Goal: Share content: Share content

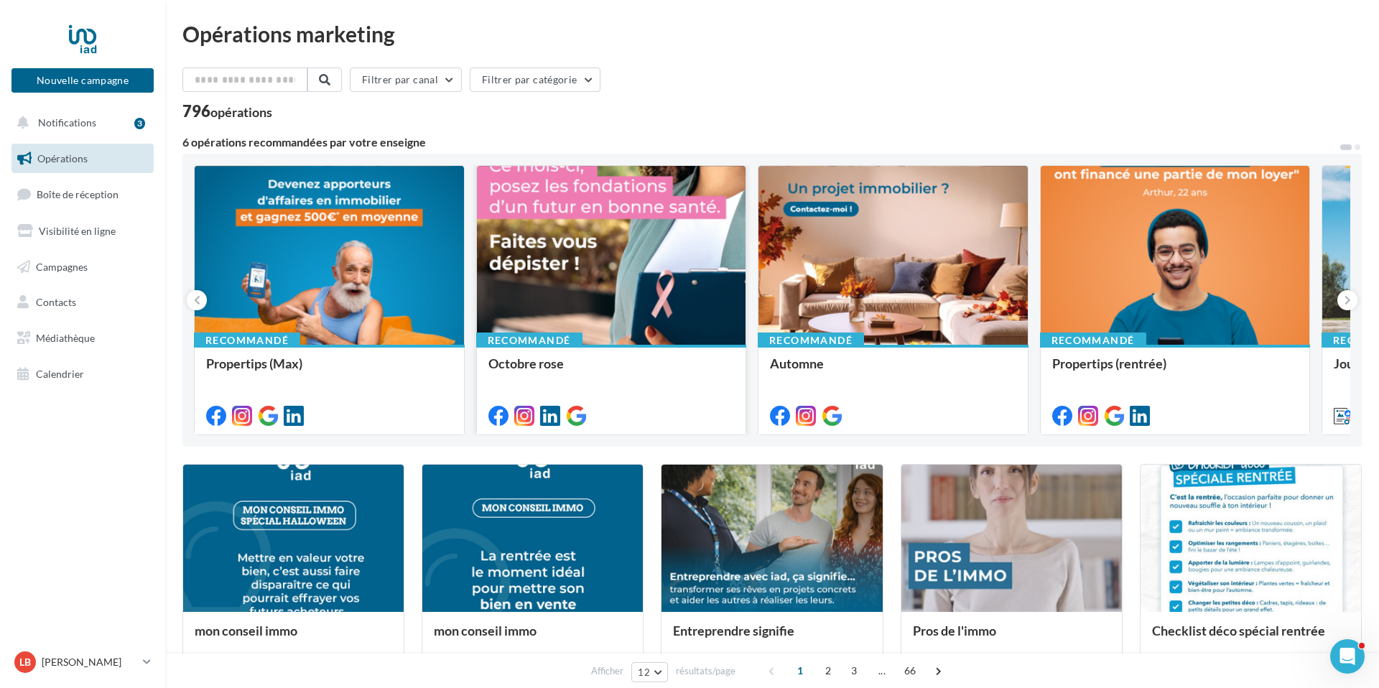
click at [588, 264] on div at bounding box center [611, 256] width 269 height 180
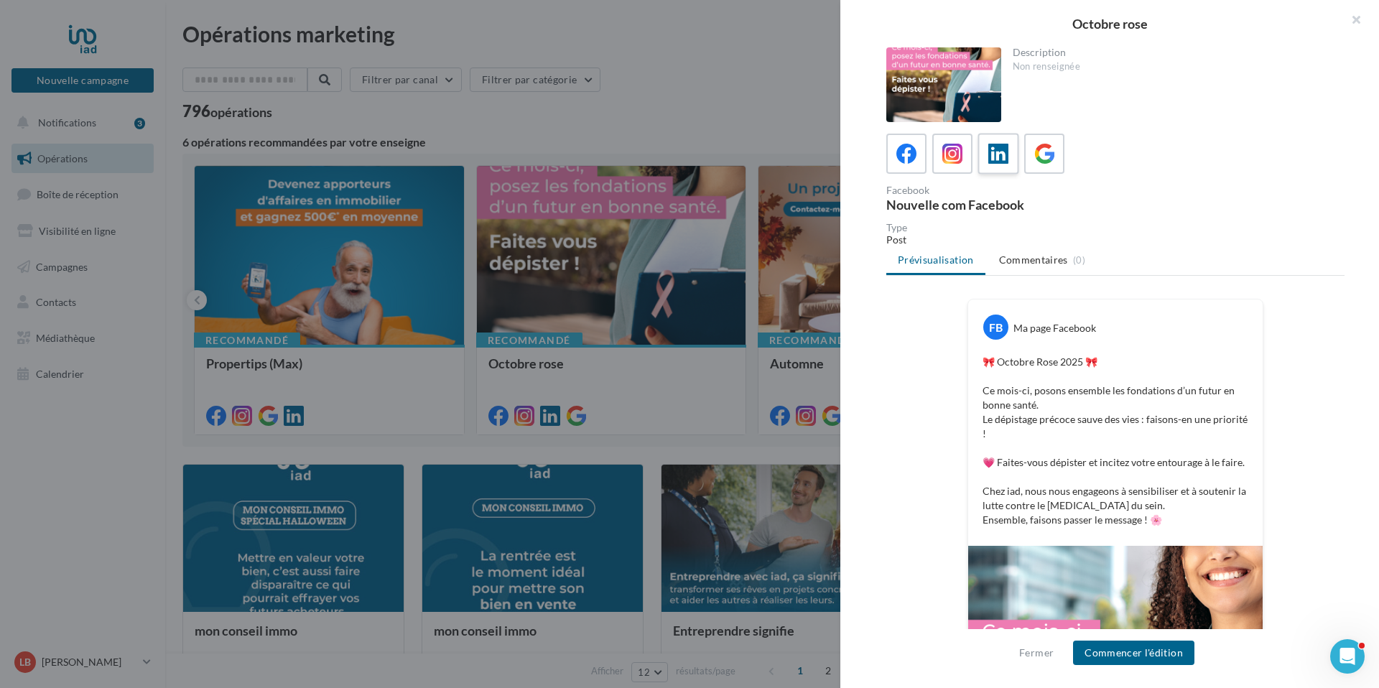
click at [1000, 157] on icon at bounding box center [999, 154] width 21 height 21
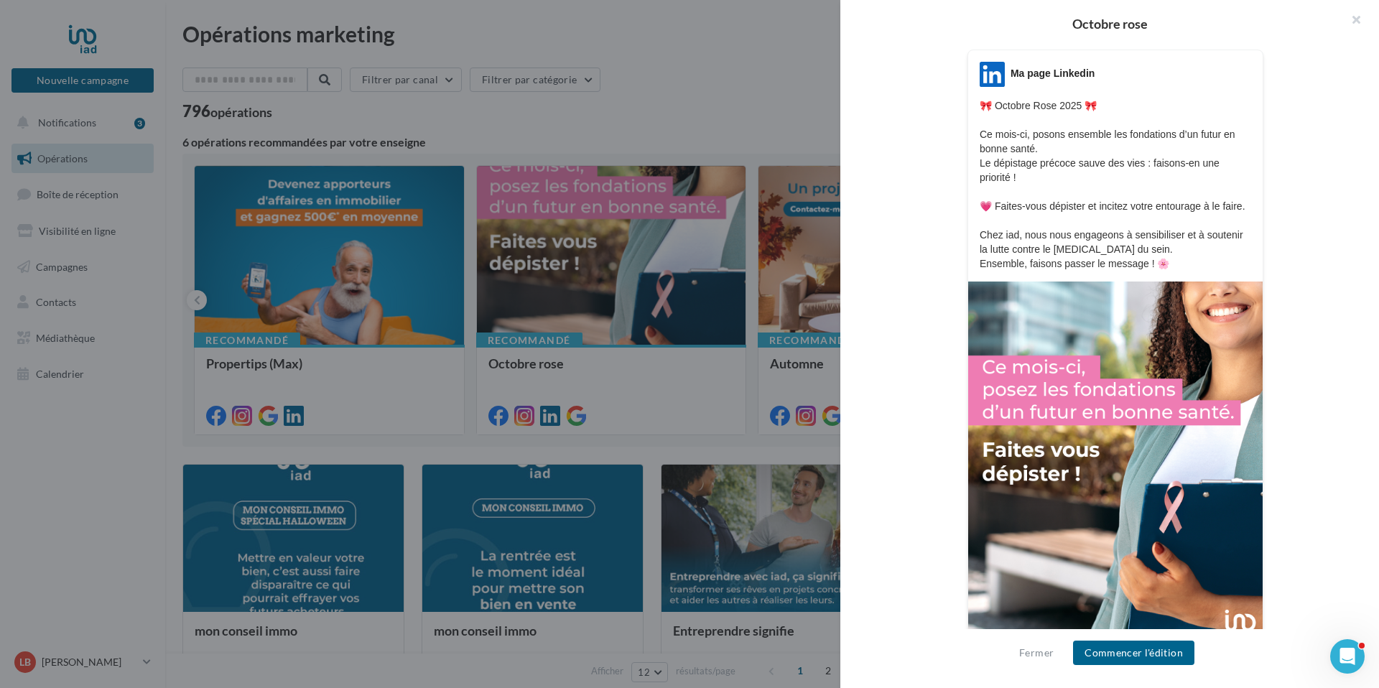
scroll to position [305, 0]
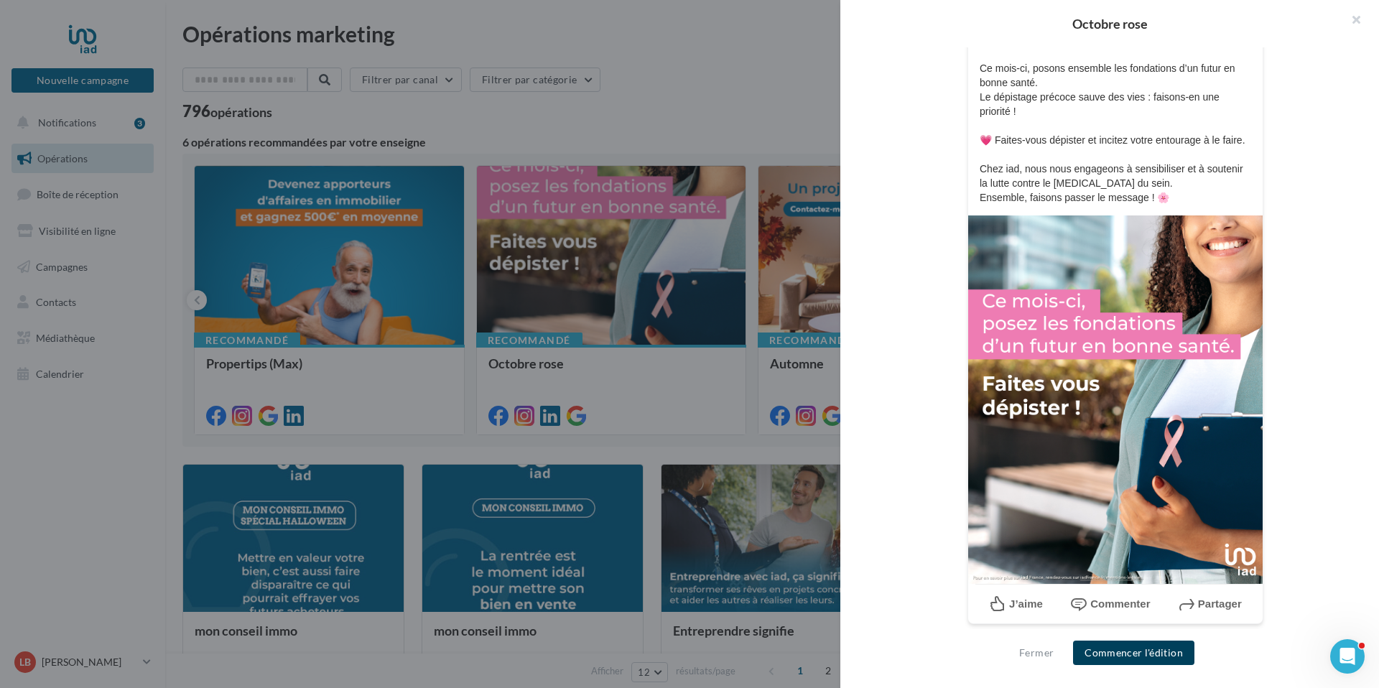
click at [1141, 651] on button "Commencer l'édition" at bounding box center [1133, 653] width 121 height 24
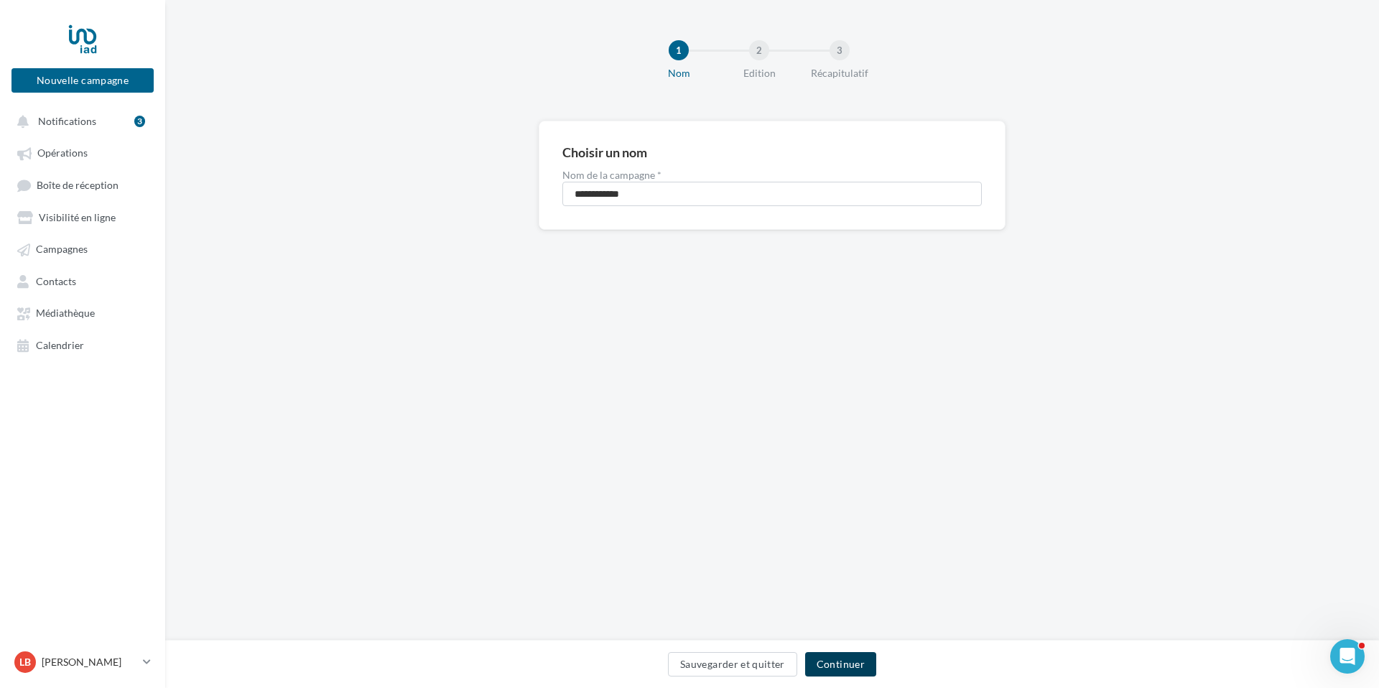
click at [841, 662] on button "Continuer" at bounding box center [840, 664] width 71 height 24
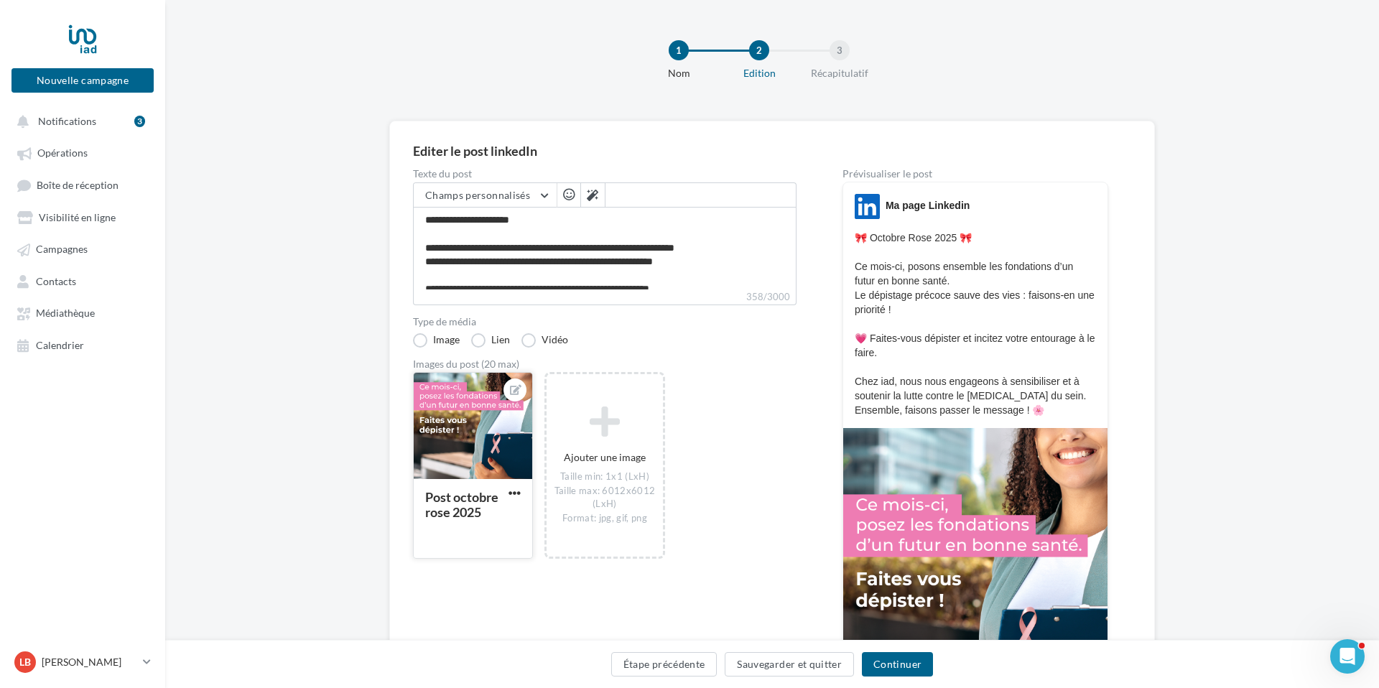
click at [448, 433] on div at bounding box center [473, 427] width 119 height 108
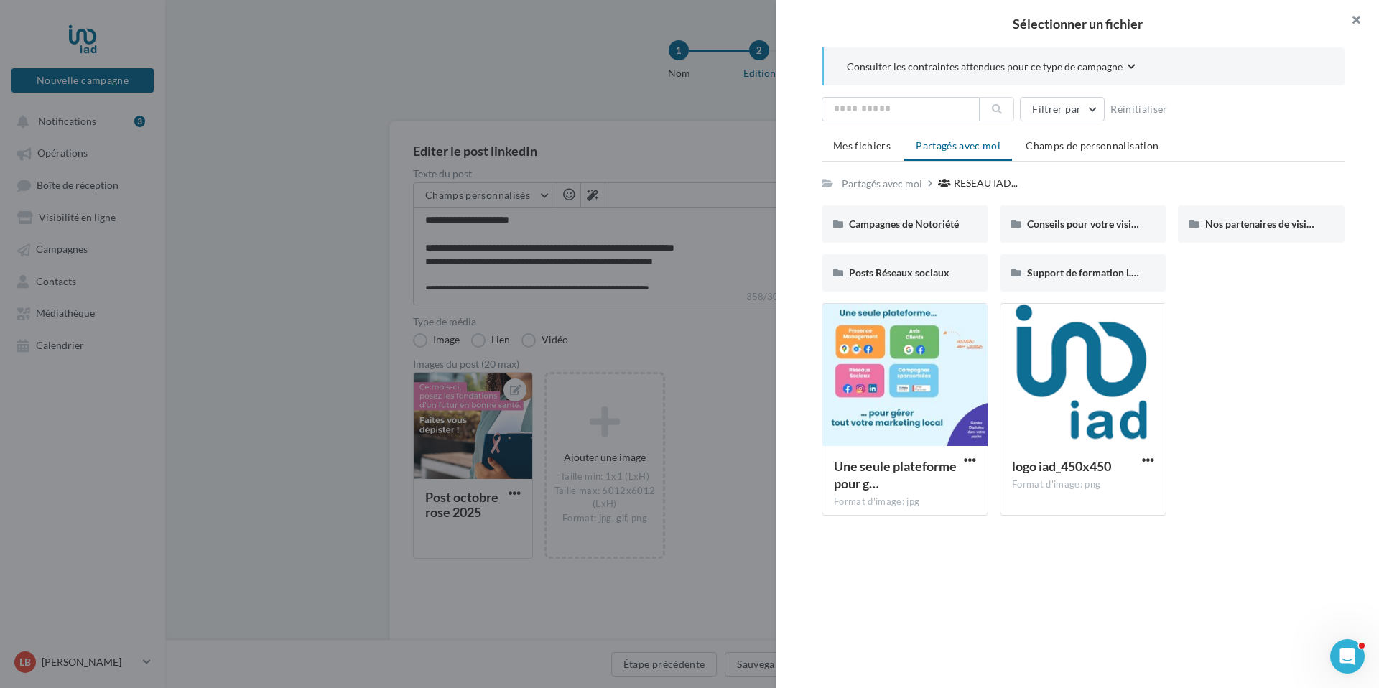
click at [1354, 16] on button "button" at bounding box center [1350, 21] width 57 height 43
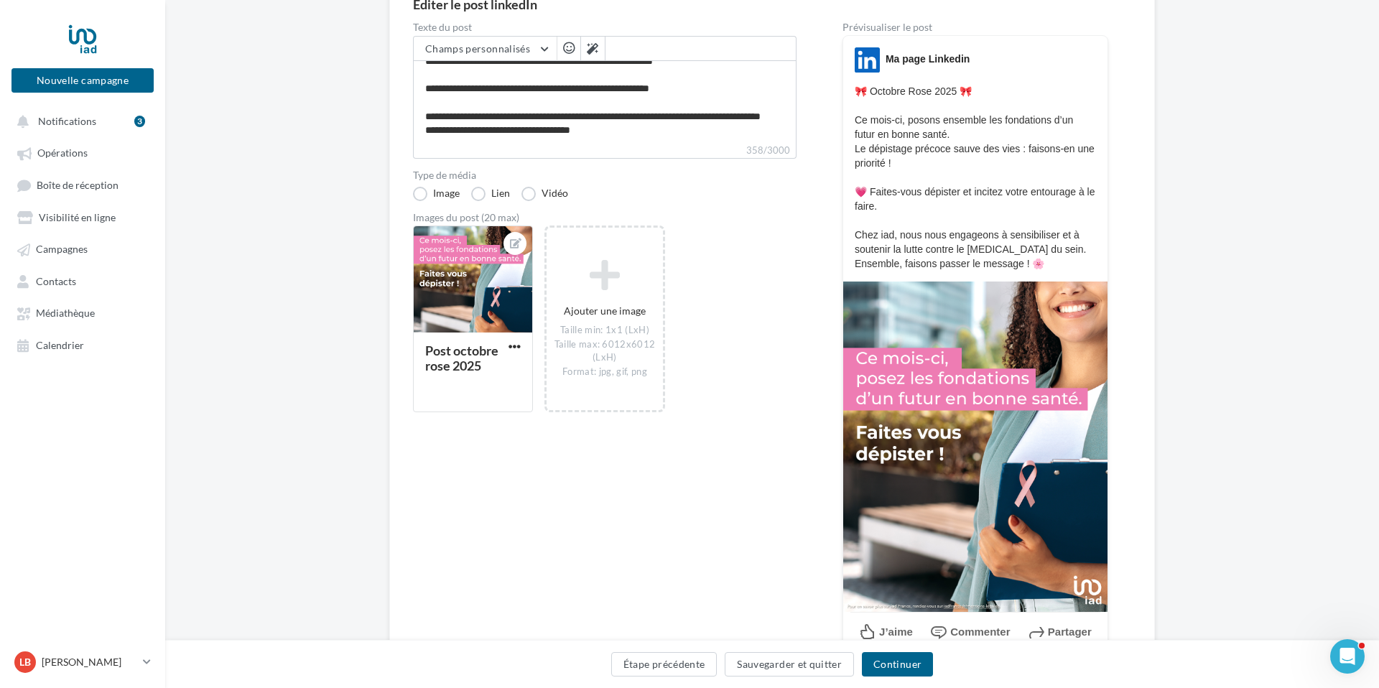
scroll to position [152, 0]
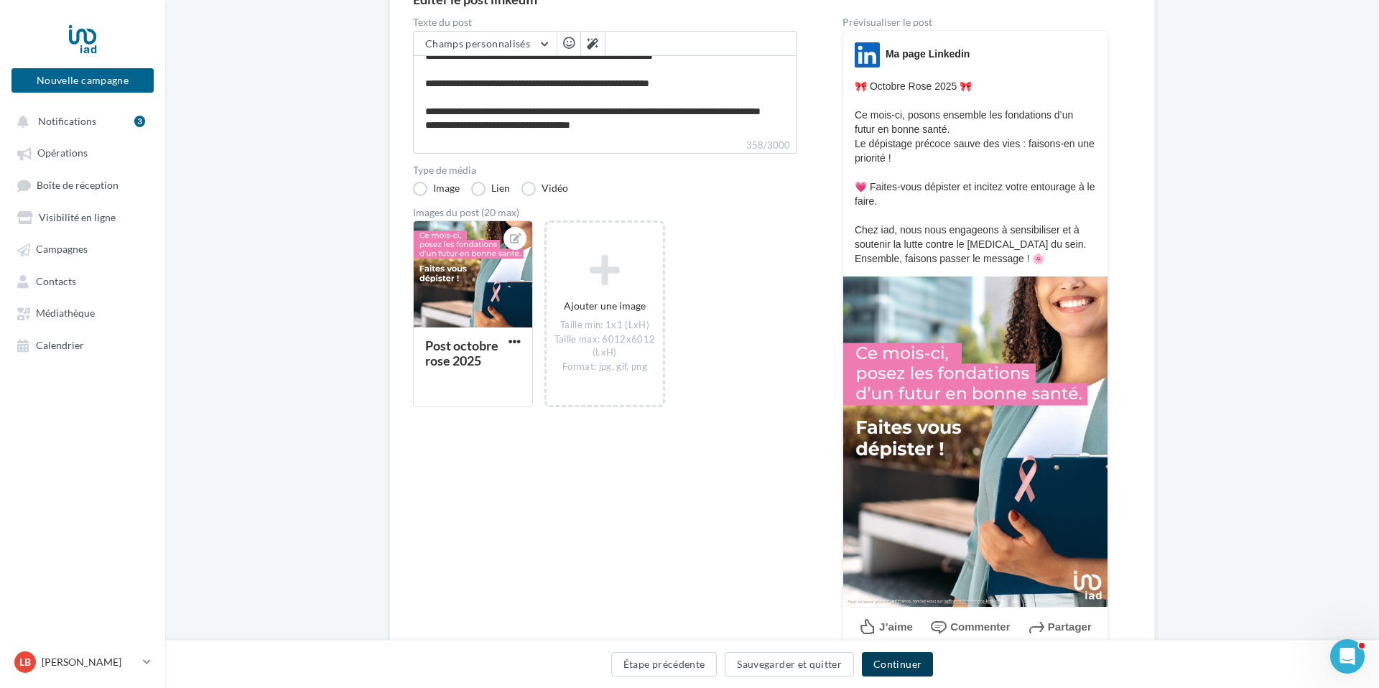
click at [905, 663] on button "Continuer" at bounding box center [897, 664] width 71 height 24
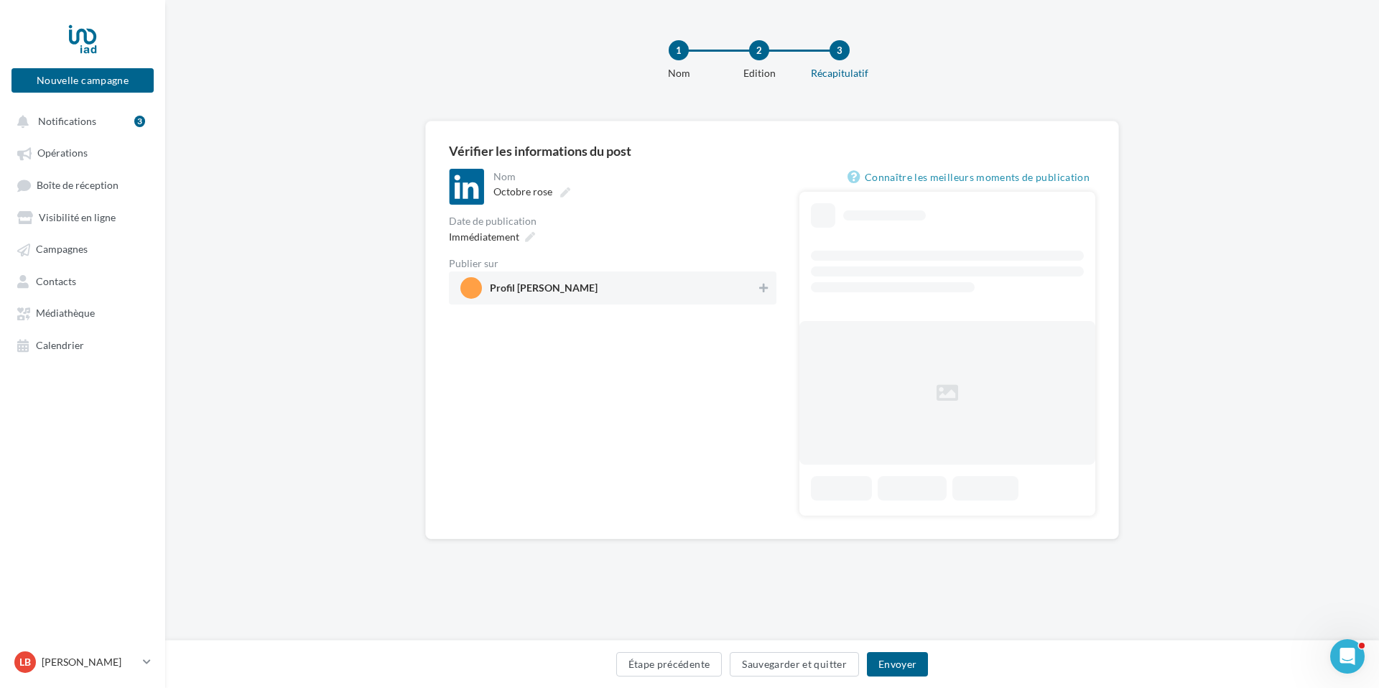
click at [653, 292] on span "Profil Laurence BRIÈRE" at bounding box center [609, 288] width 296 height 22
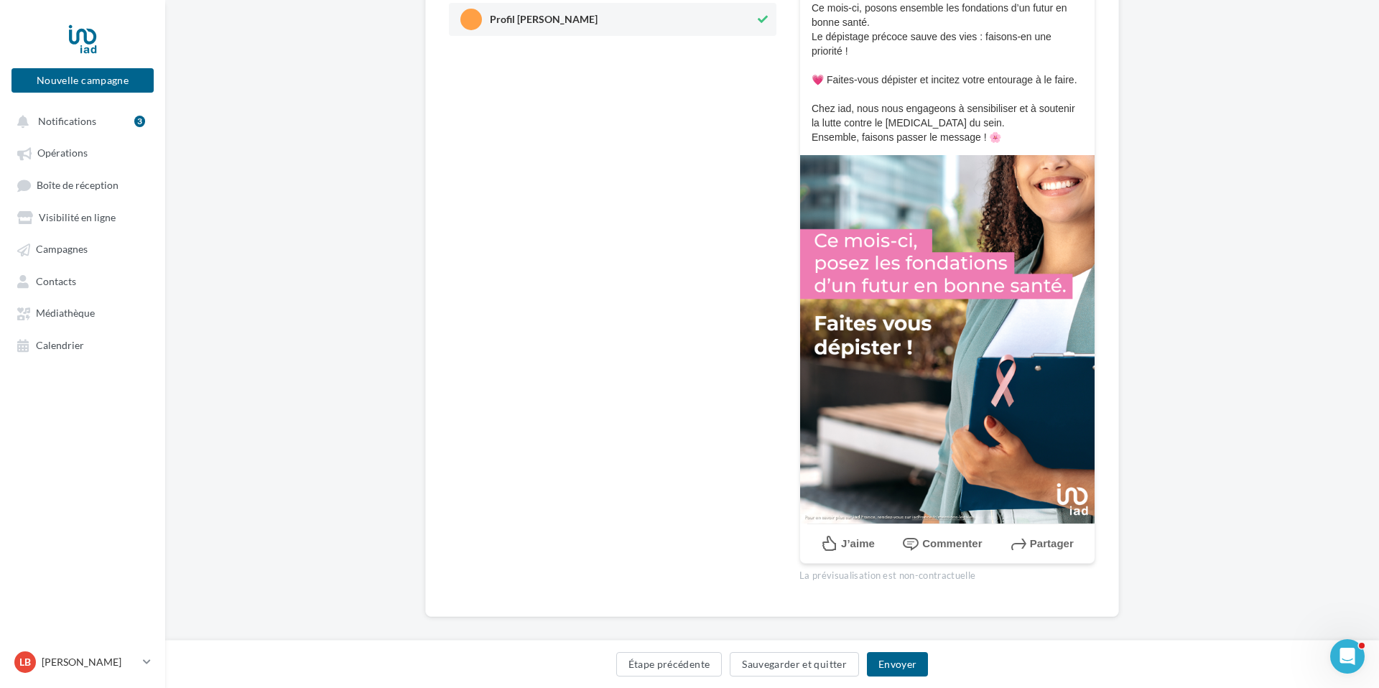
scroll to position [297, 0]
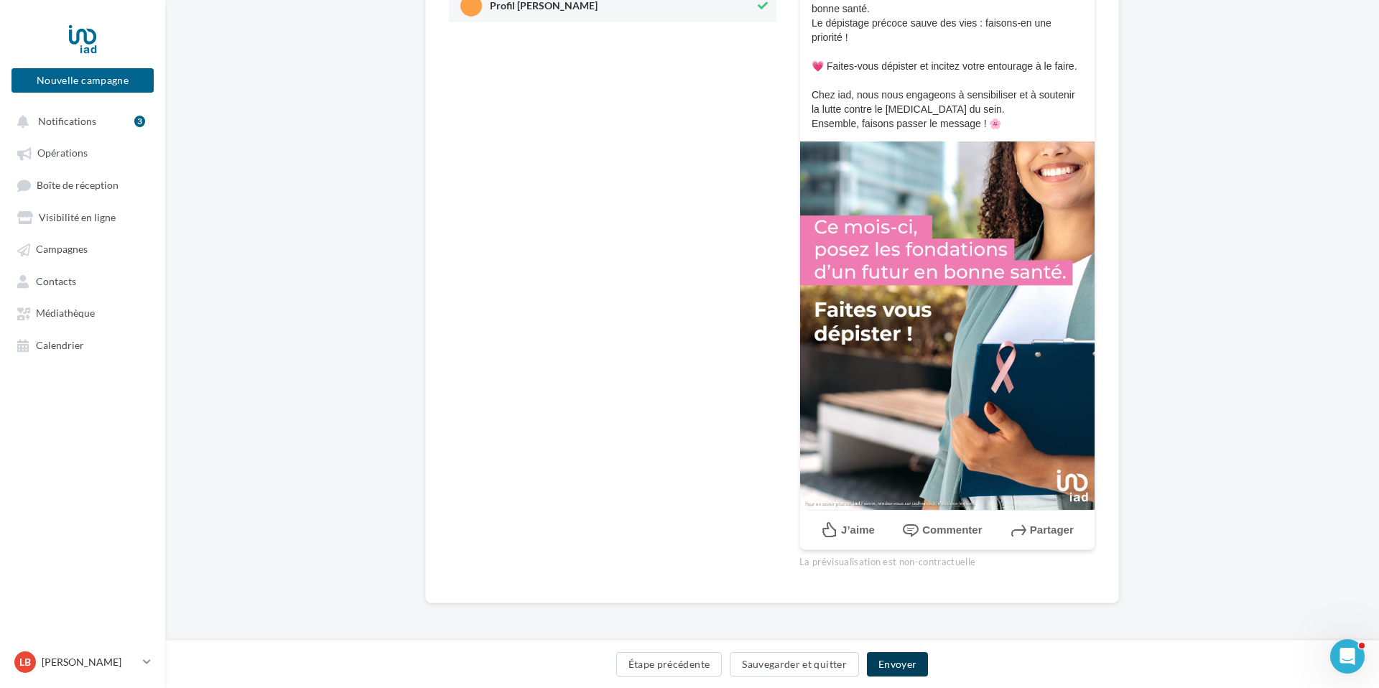
click at [894, 668] on button "Envoyer" at bounding box center [897, 664] width 61 height 24
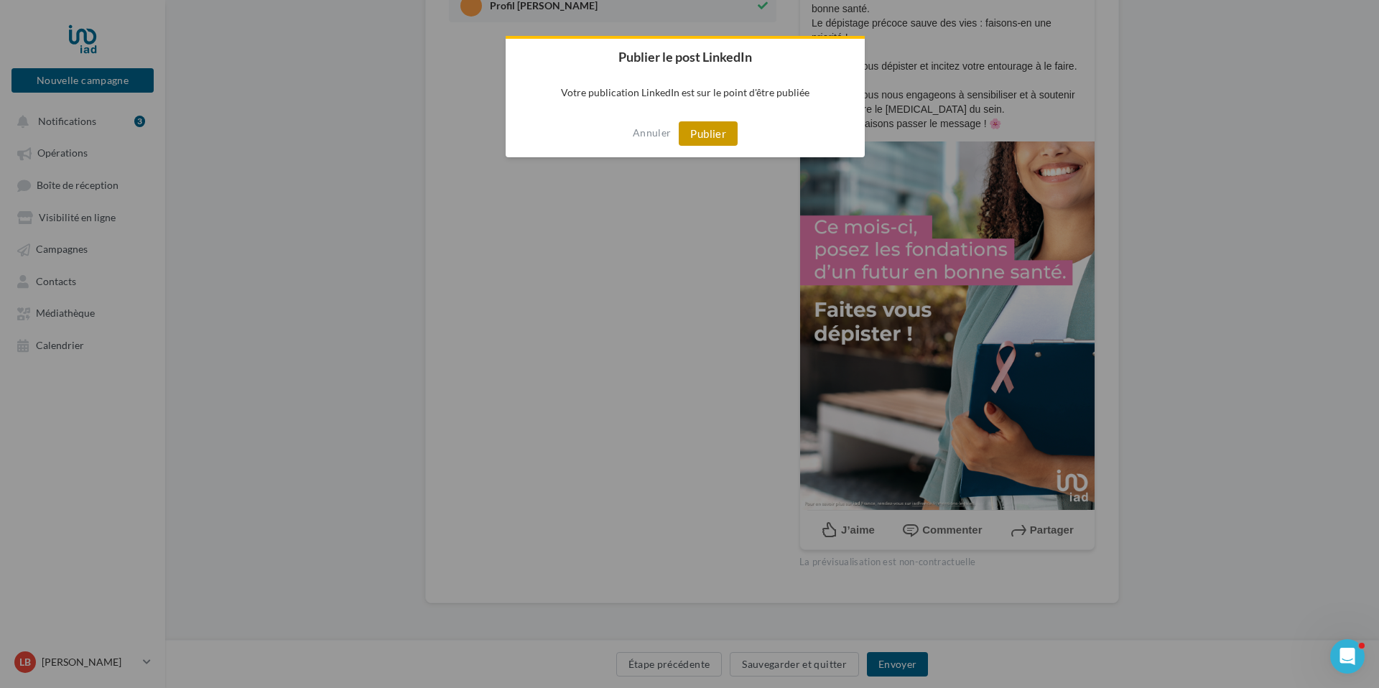
click at [707, 128] on button "Publier" at bounding box center [708, 133] width 59 height 24
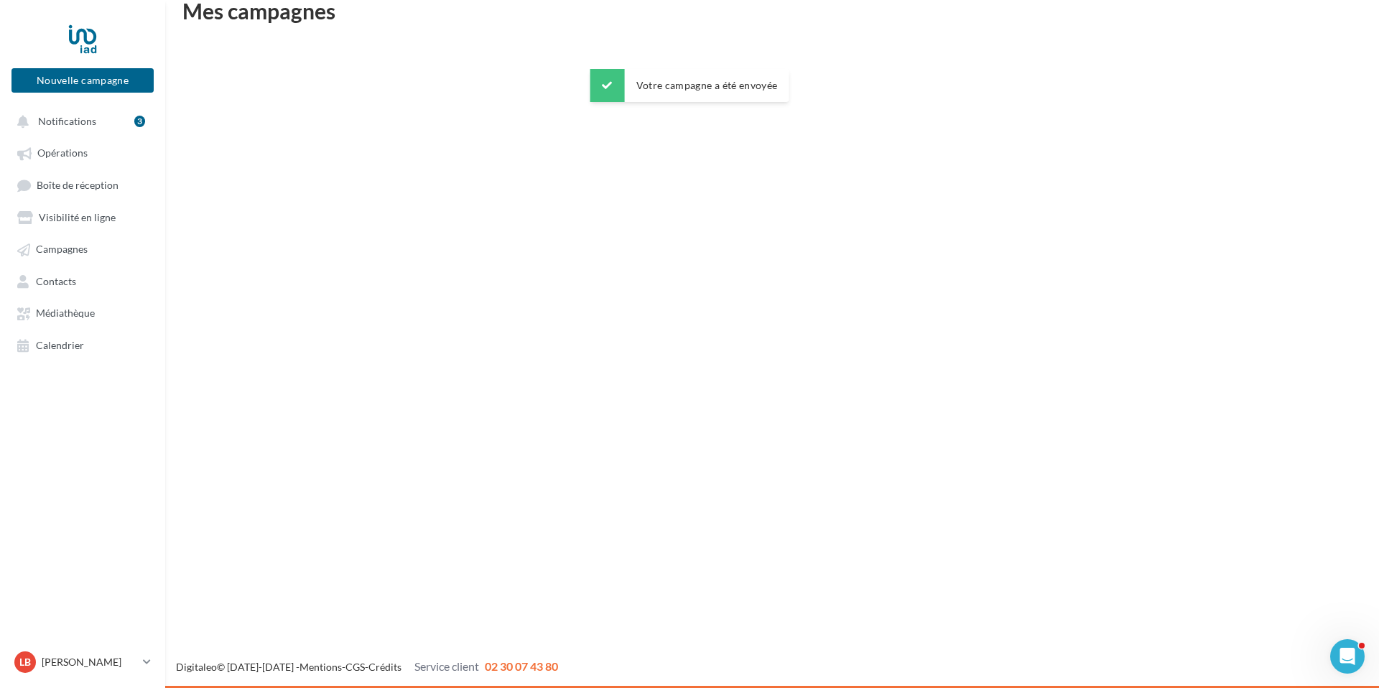
scroll to position [23, 0]
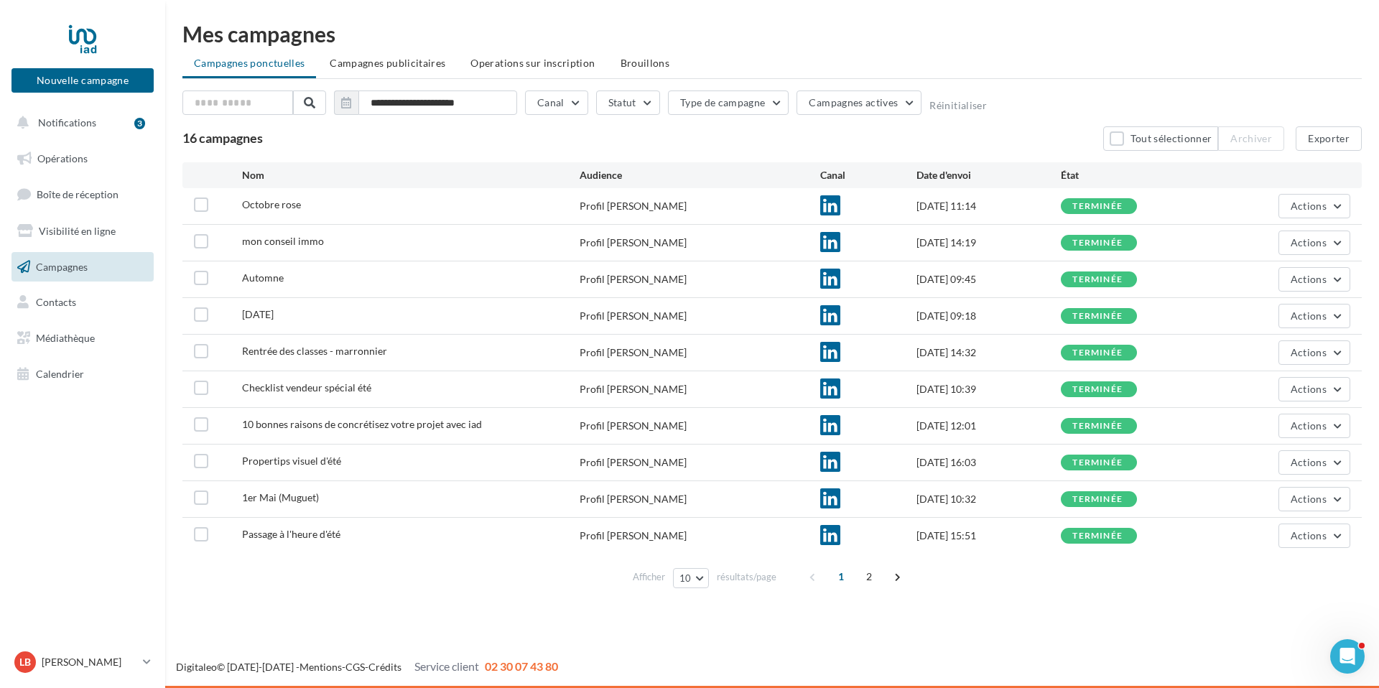
click at [861, 42] on div "Mes campagnes" at bounding box center [772, 34] width 1180 height 22
click at [65, 161] on span "Opérations" at bounding box center [62, 158] width 50 height 12
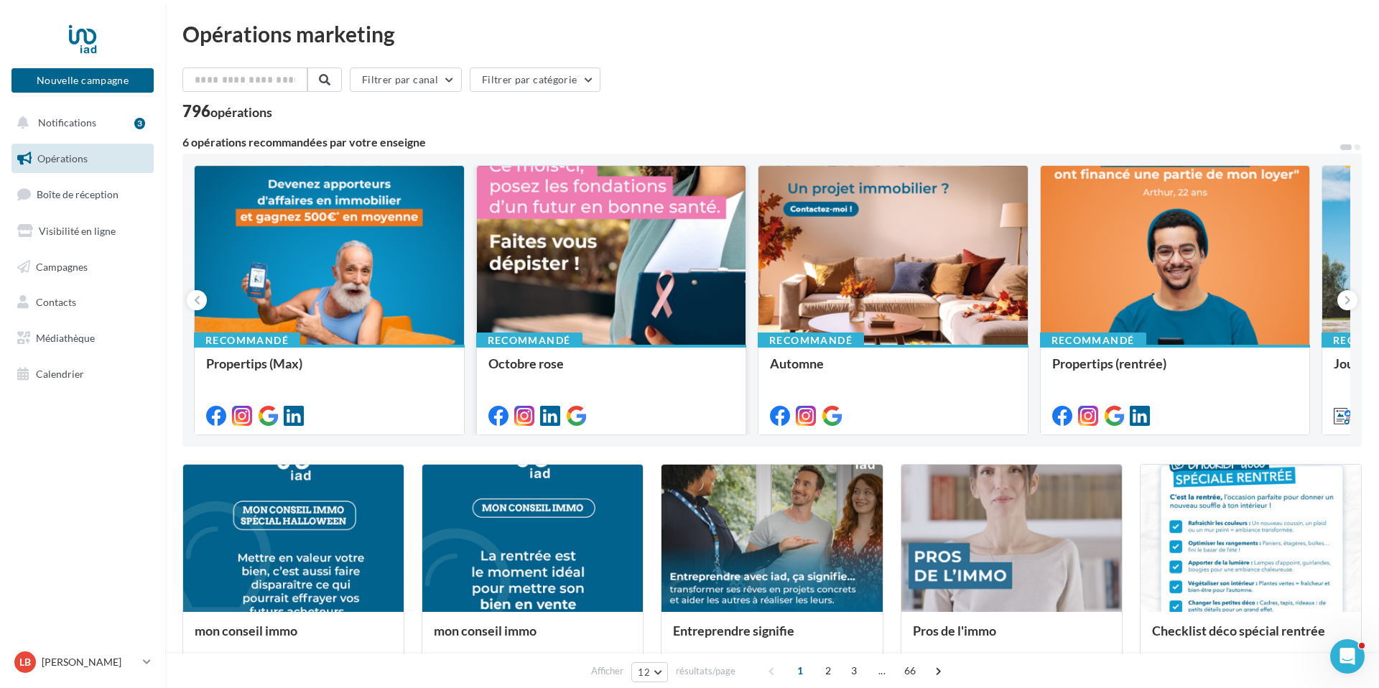
click at [697, 320] on div at bounding box center [611, 256] width 269 height 180
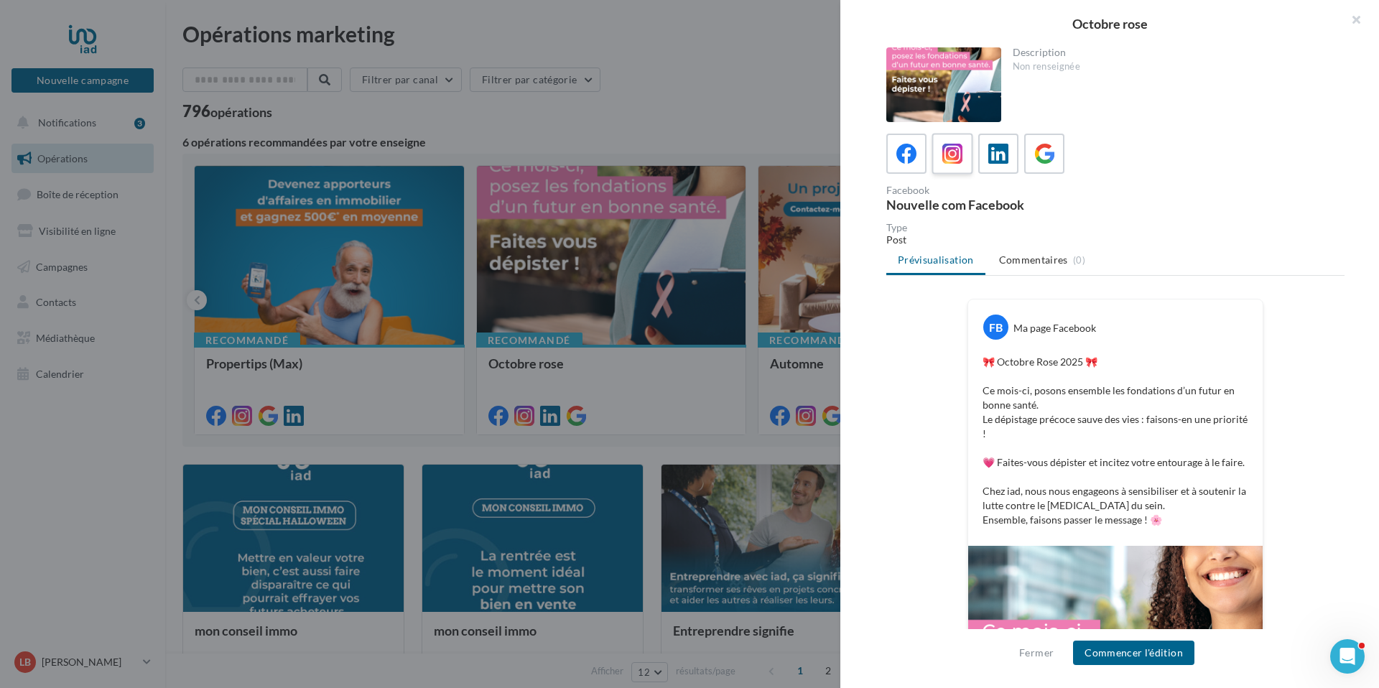
click at [950, 158] on icon at bounding box center [953, 154] width 21 height 21
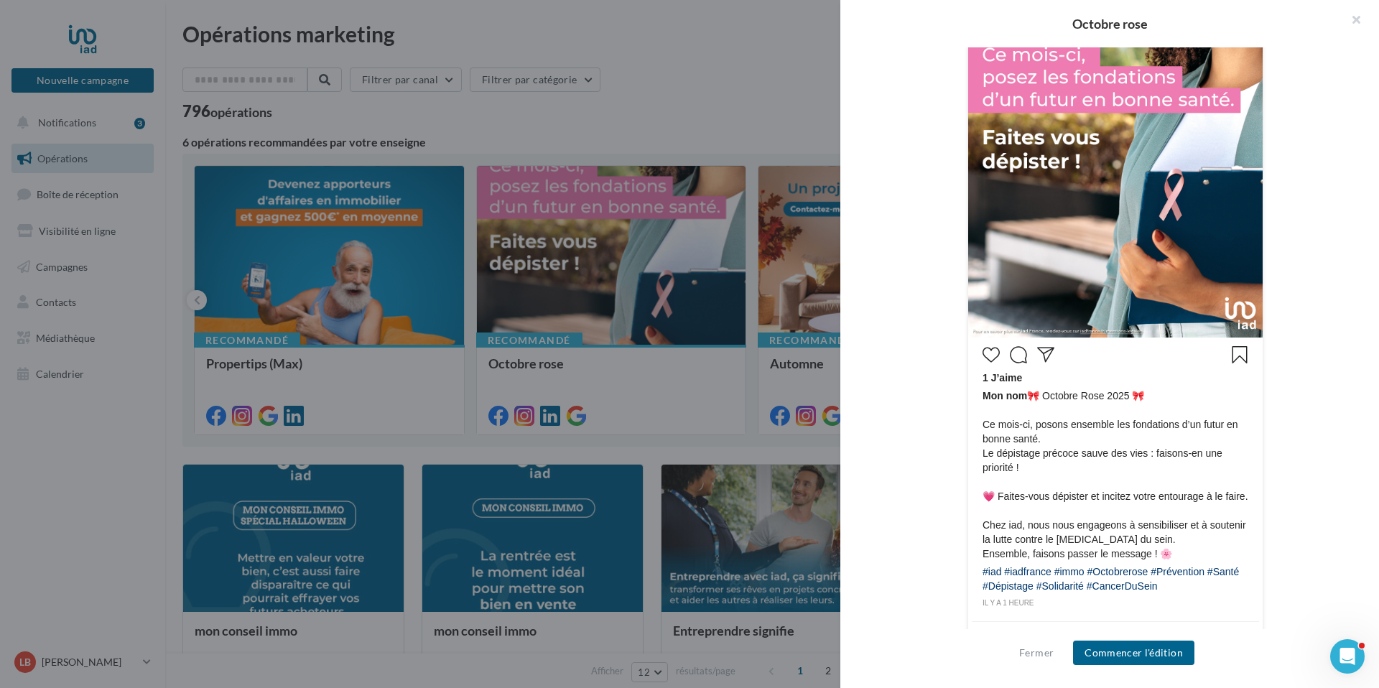
scroll to position [442, 0]
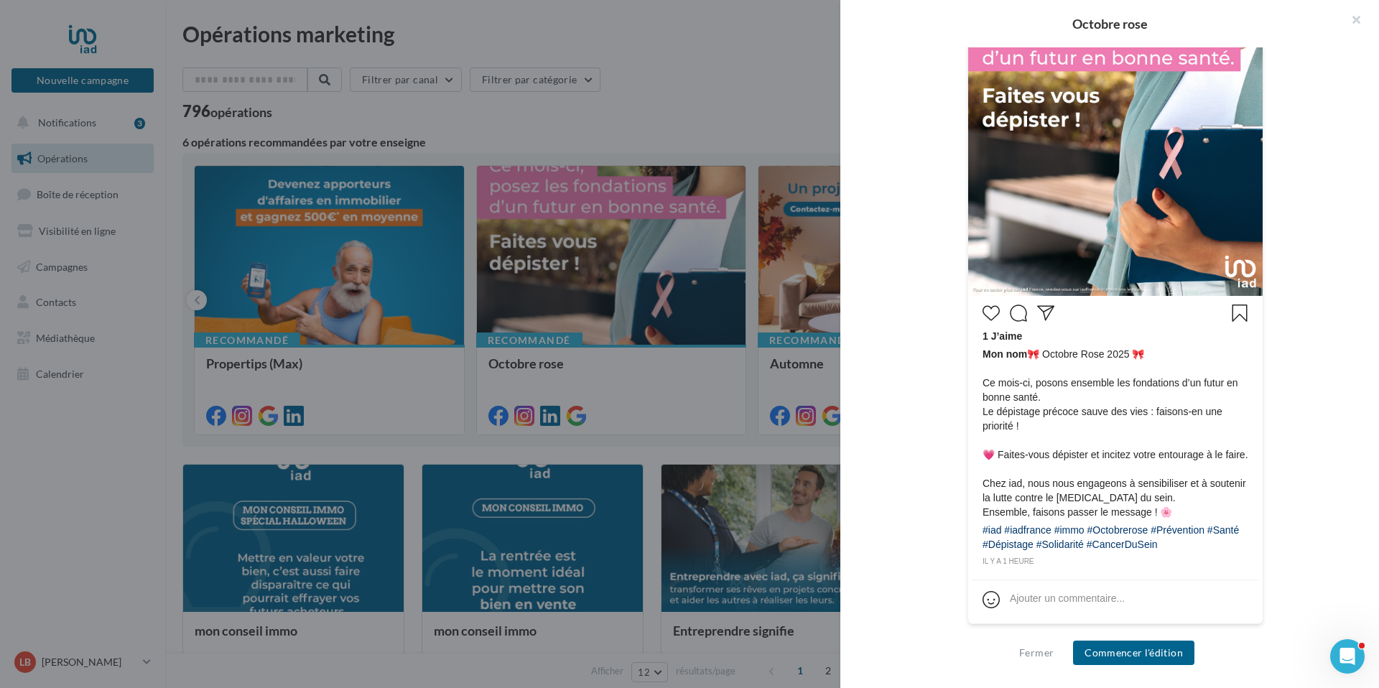
click at [1009, 363] on span "Mon nom 🎀 Octobre Rose 2025 🎀 Ce mois-ci, posons ensemble les fondations d’un f…" at bounding box center [1116, 433] width 266 height 172
click at [1206, 545] on div "#iad #iadfrance #immo #Octobrerose #Prévention #Santé #Dépistage #Solidarité #C…" at bounding box center [1116, 539] width 266 height 32
drag, startPoint x: 1206, startPoint y: 545, endPoint x: 1029, endPoint y: 329, distance: 278.7
click at [1029, 330] on div "1 J’aime Mon nom 🎀 Octobre Rose 2025 🎀 Ce mois-ci, posons ensemble les fondatio…" at bounding box center [1115, 434] width 287 height 269
copy div "1 J’aime Mon nom 🎀 Octobre Rose 2025 🎀 Ce mois-ci, posons ensemble les fondatio…"
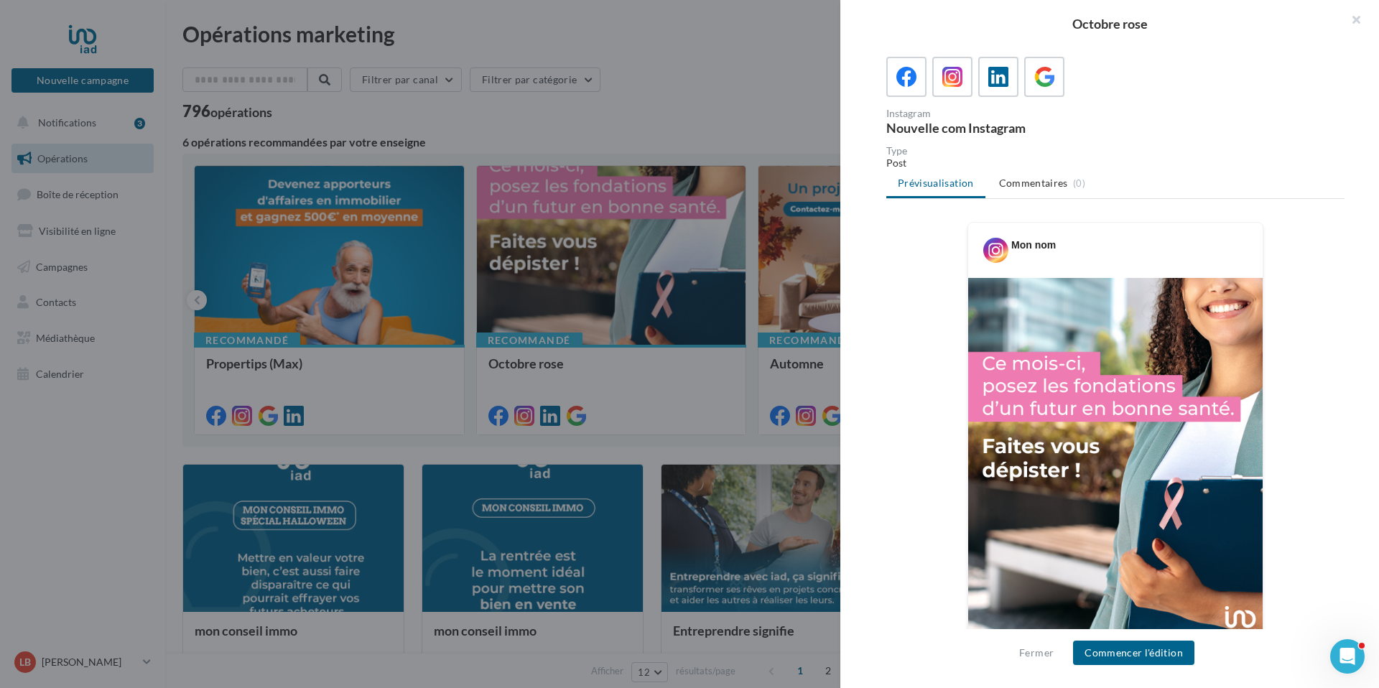
scroll to position [182, 0]
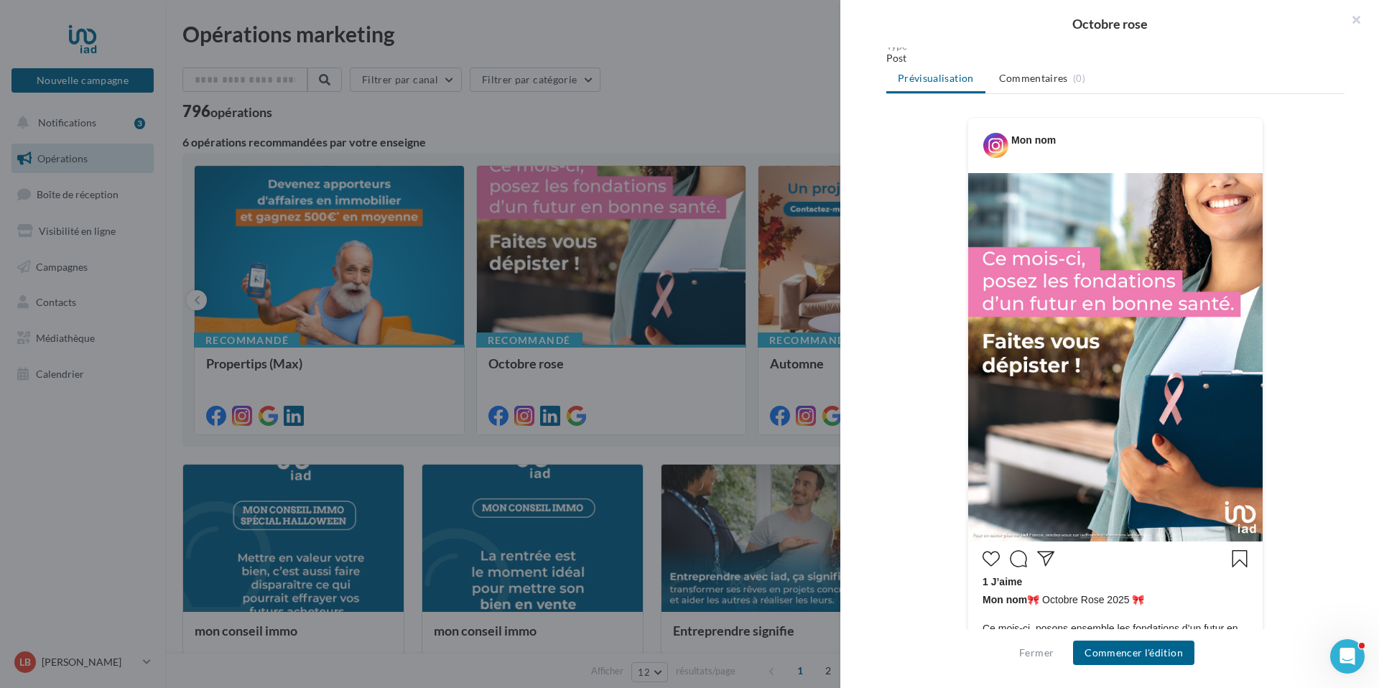
click at [969, 174] on img at bounding box center [1116, 357] width 295 height 369
click at [969, 173] on img at bounding box center [1116, 357] width 295 height 369
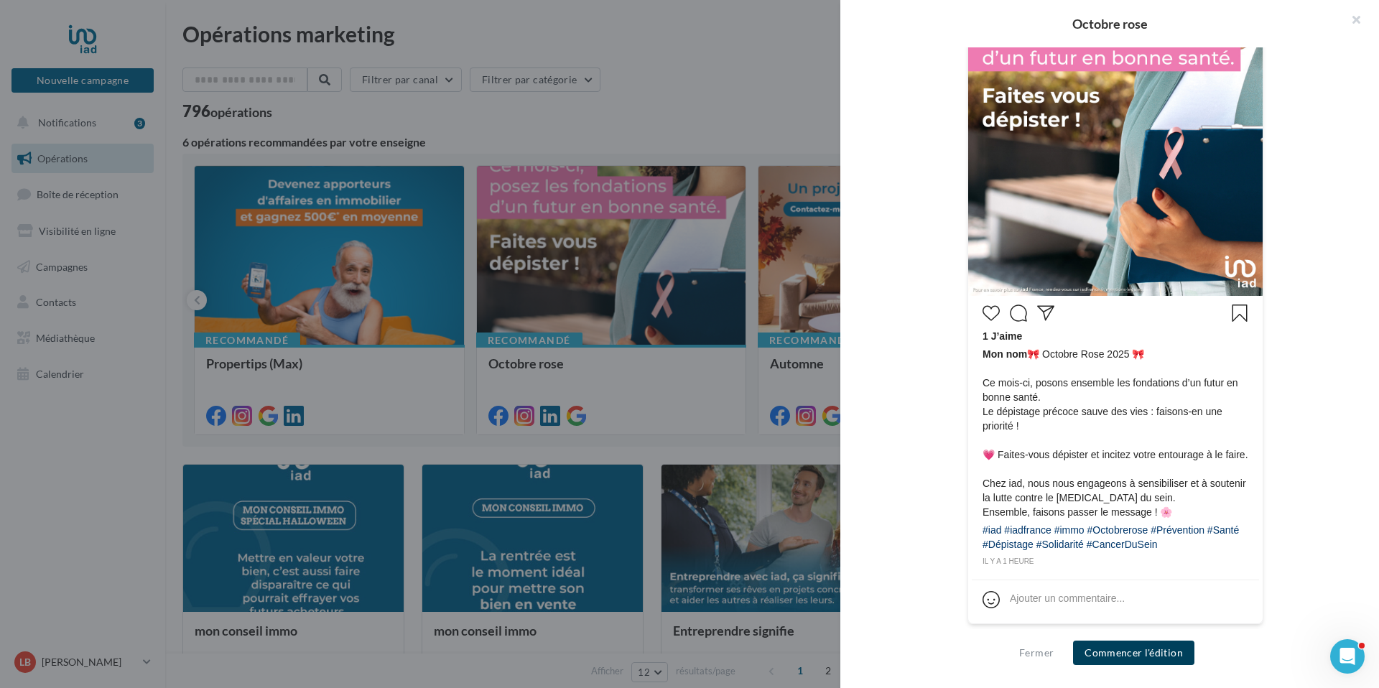
click at [1124, 657] on button "Commencer l'édition" at bounding box center [1133, 653] width 121 height 24
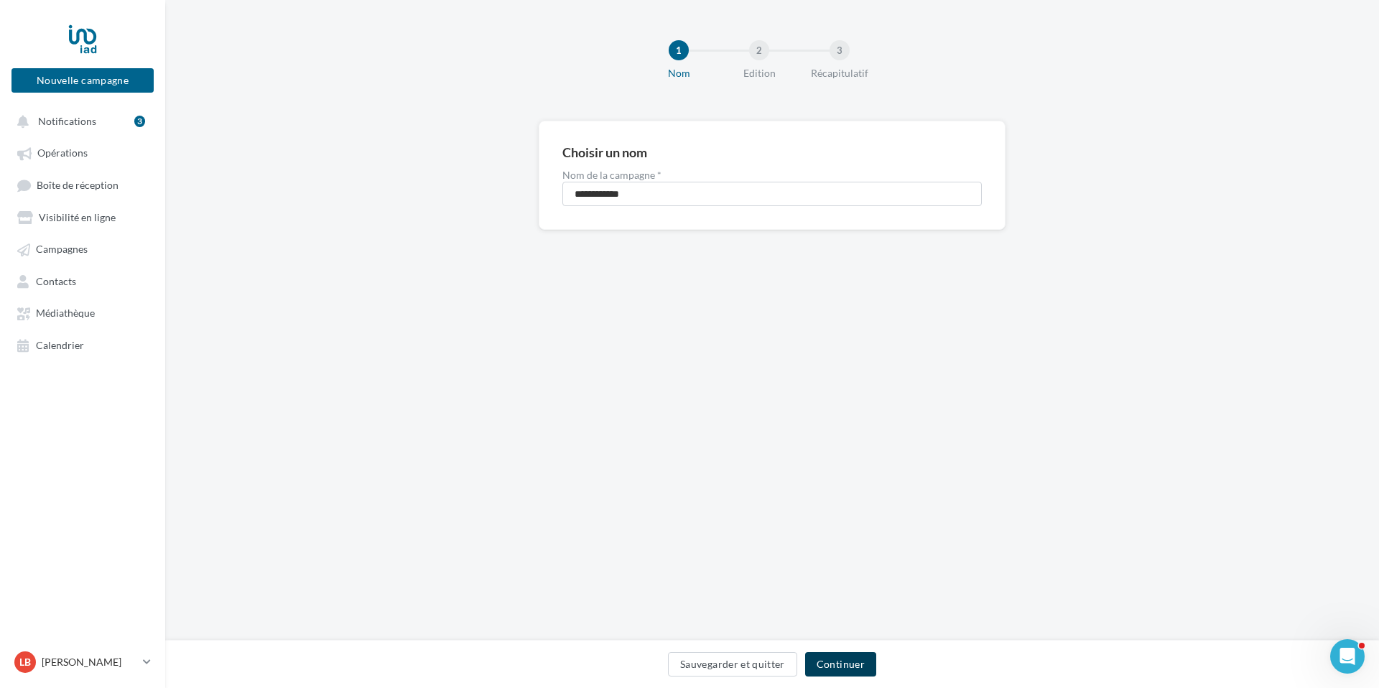
click at [833, 670] on button "Continuer" at bounding box center [840, 664] width 71 height 24
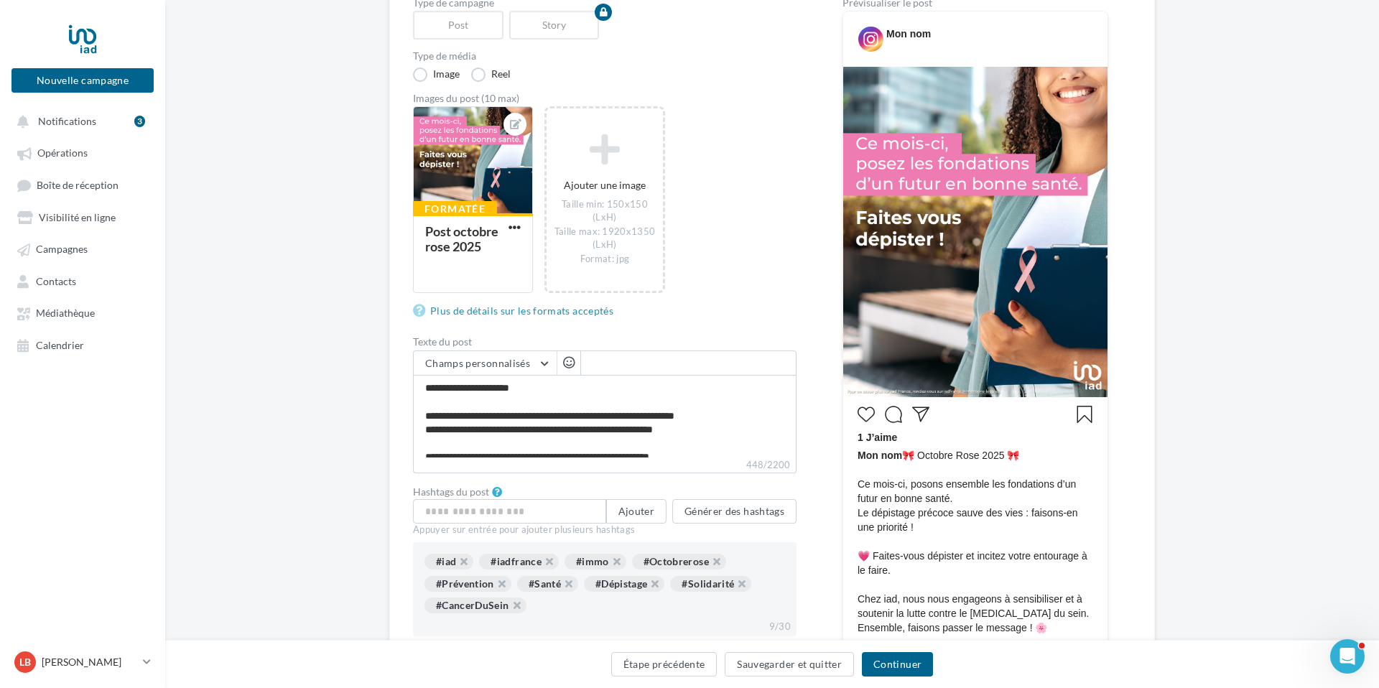
scroll to position [170, 0]
click at [845, 68] on img at bounding box center [975, 233] width 264 height 330
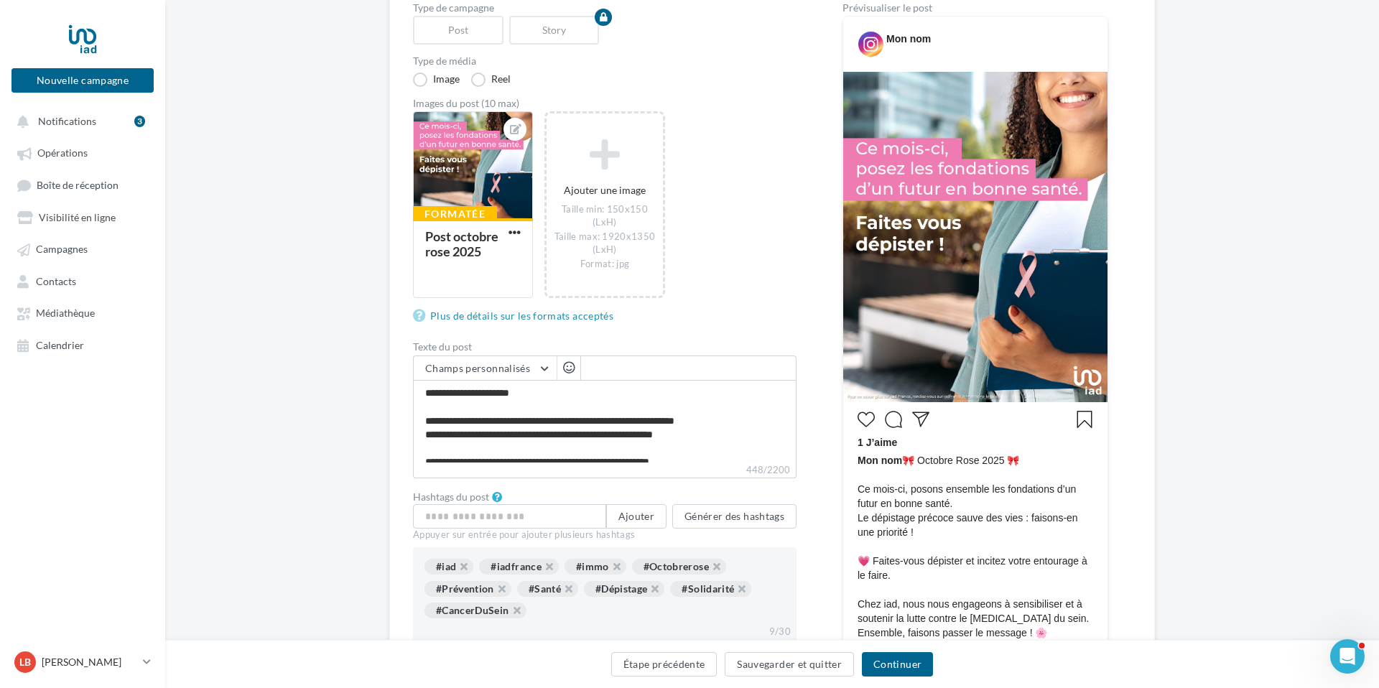
scroll to position [167, 0]
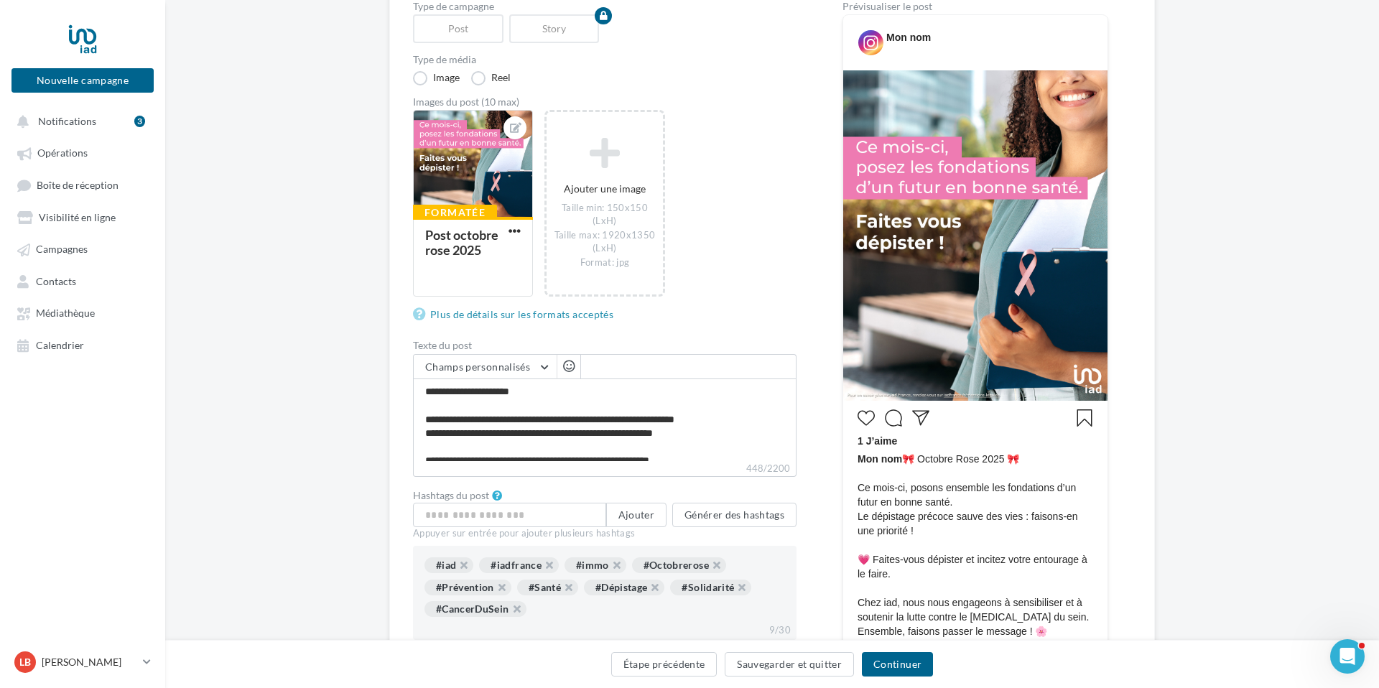
click at [845, 72] on img at bounding box center [975, 235] width 264 height 330
click at [844, 70] on img at bounding box center [975, 235] width 264 height 330
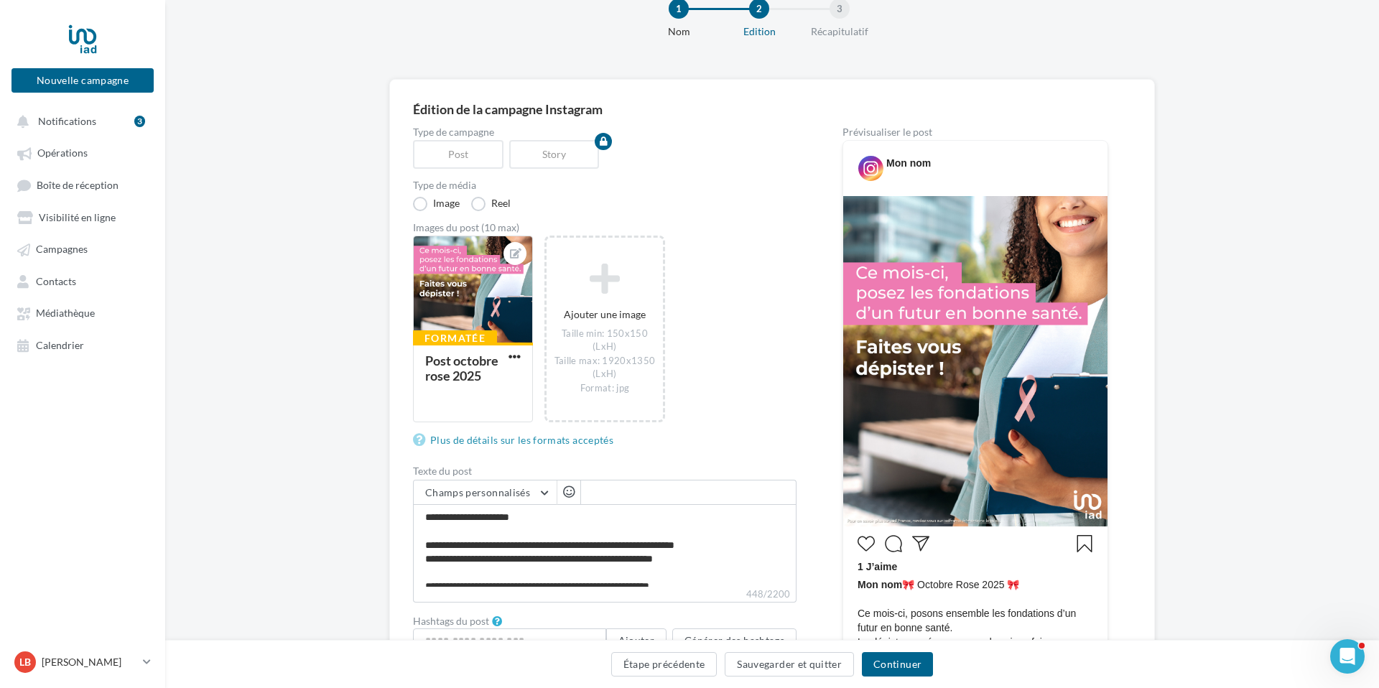
scroll to position [42, 23]
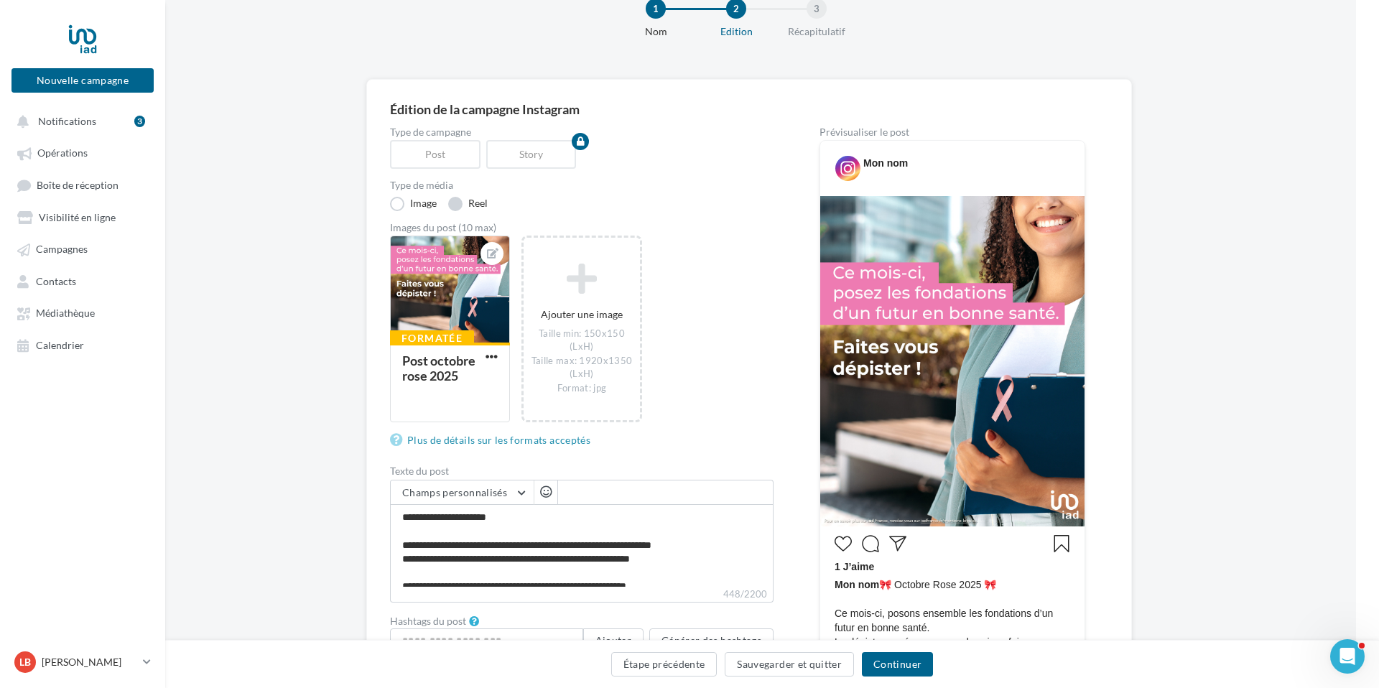
click at [461, 205] on label "Reel" at bounding box center [468, 204] width 40 height 14
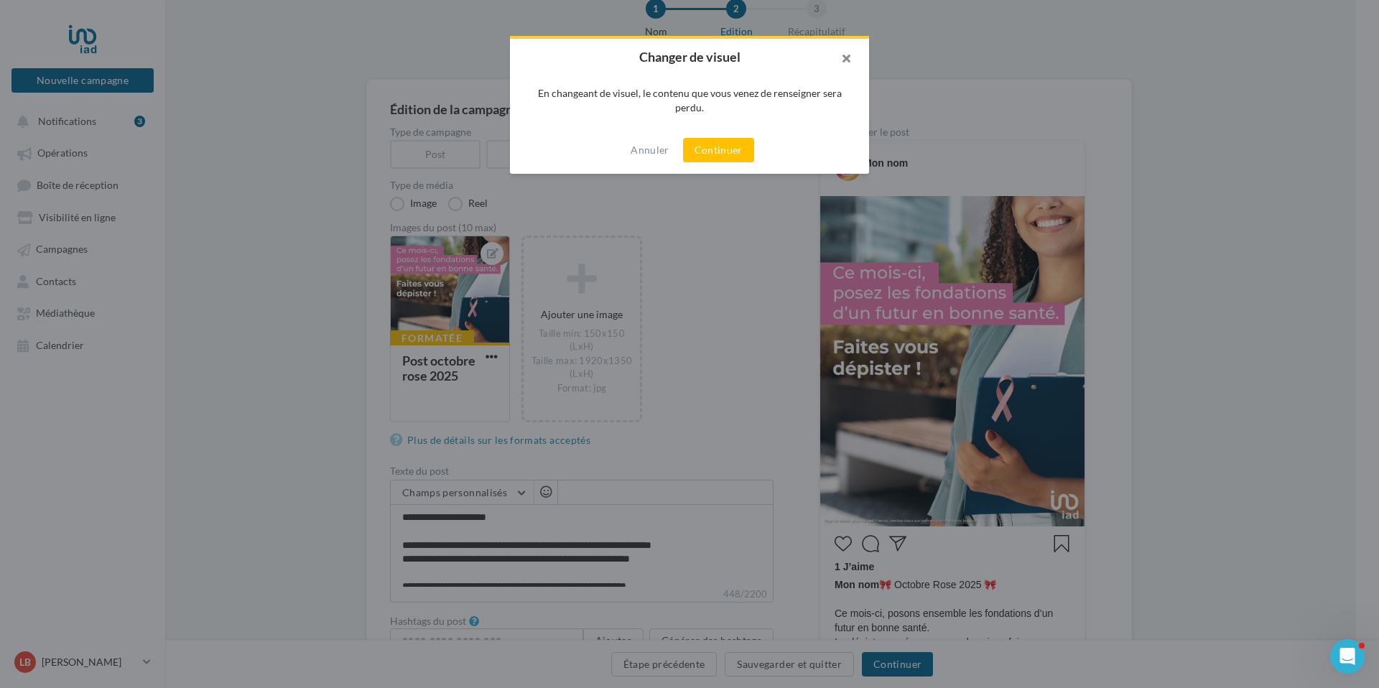
click at [849, 59] on button "button" at bounding box center [840, 60] width 57 height 43
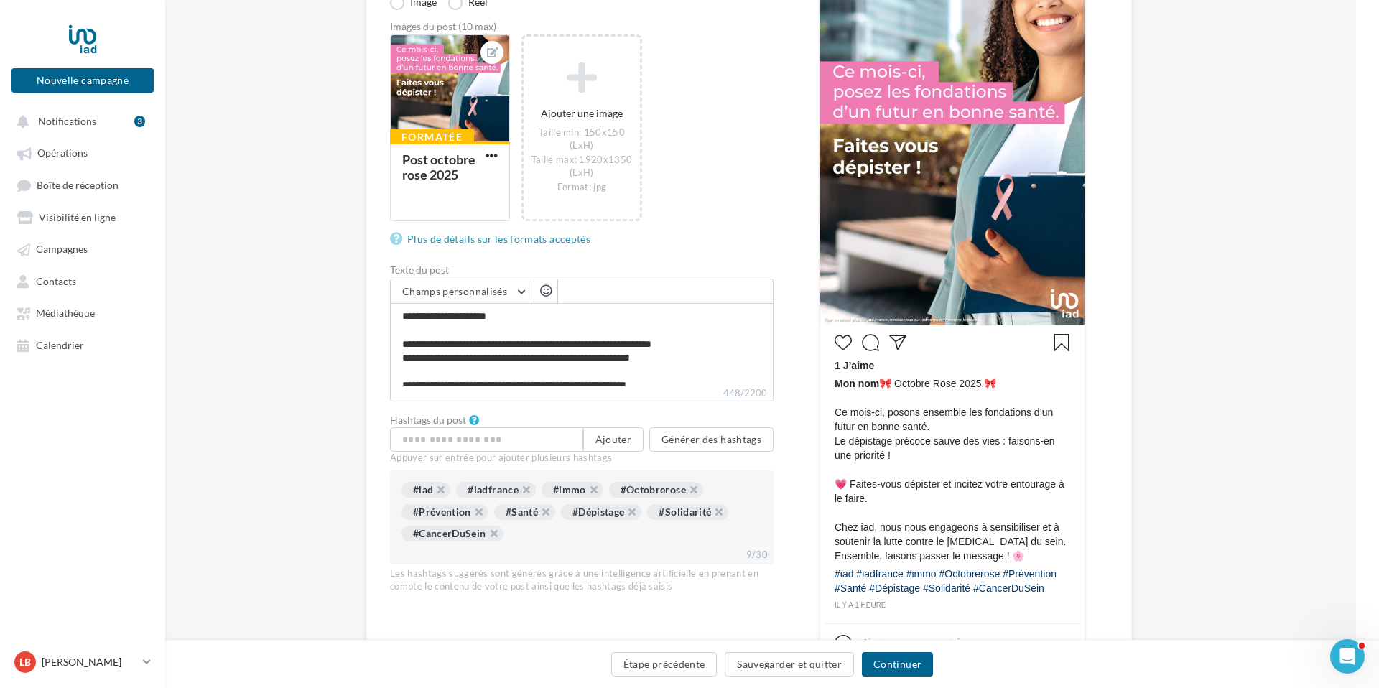
scroll to position [0, 23]
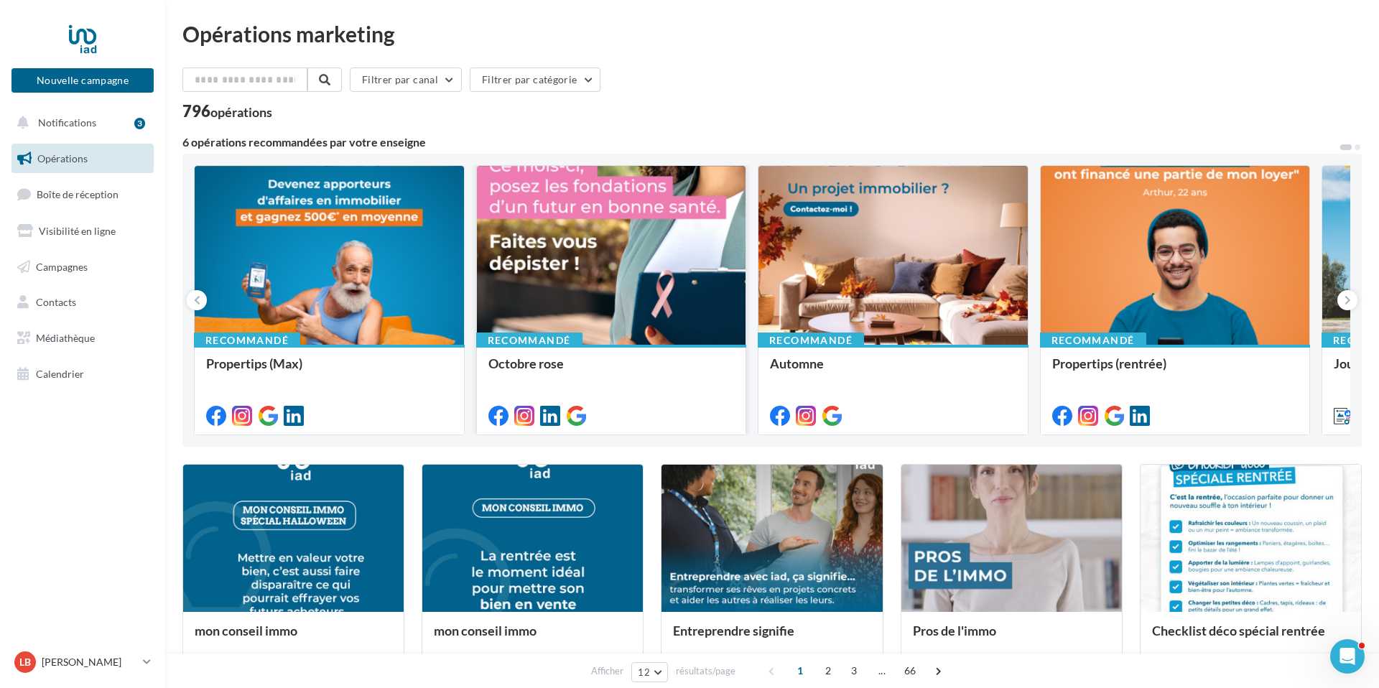
click at [562, 287] on div at bounding box center [611, 256] width 269 height 180
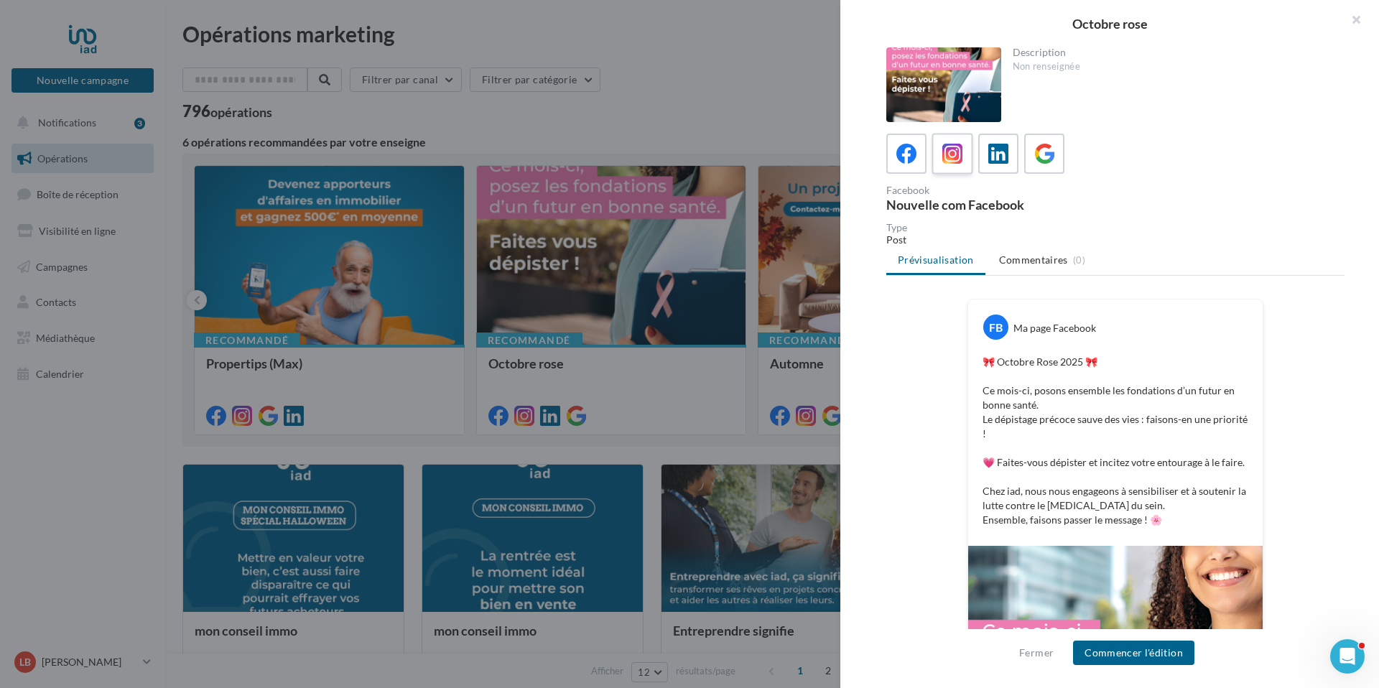
click at [955, 153] on icon at bounding box center [953, 154] width 21 height 21
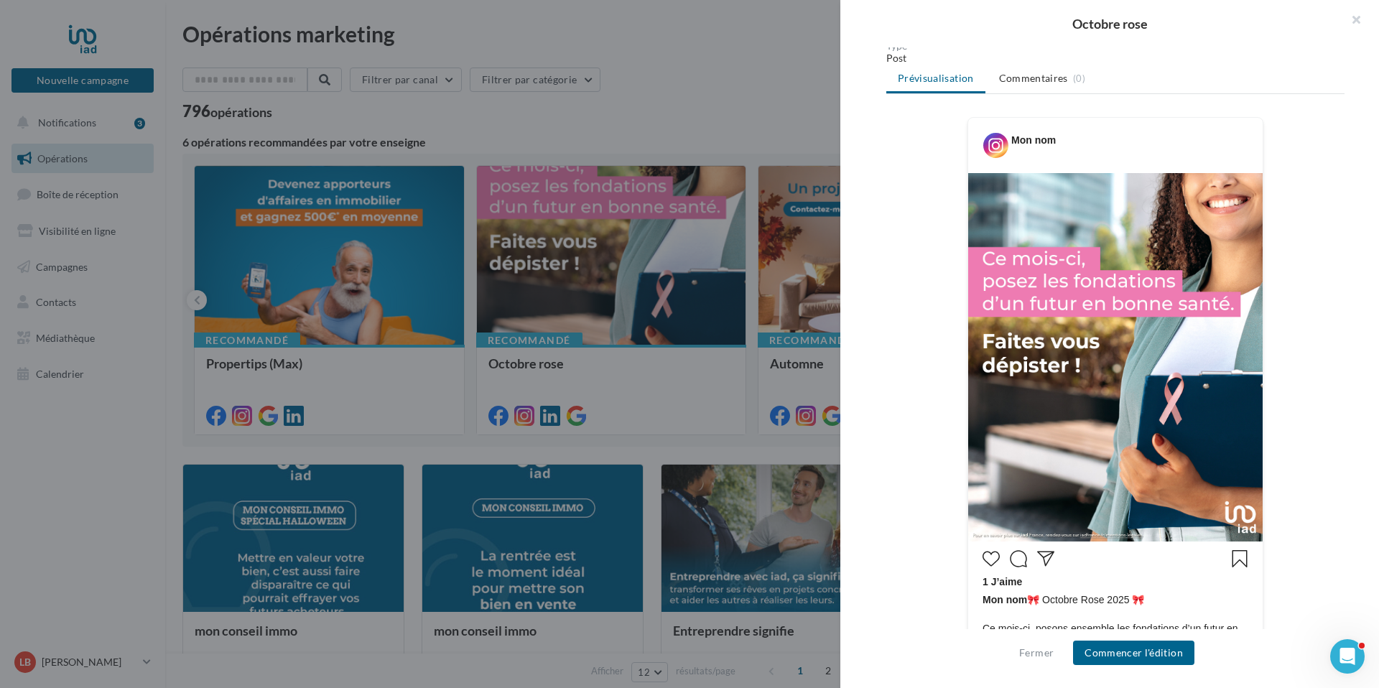
scroll to position [180, 0]
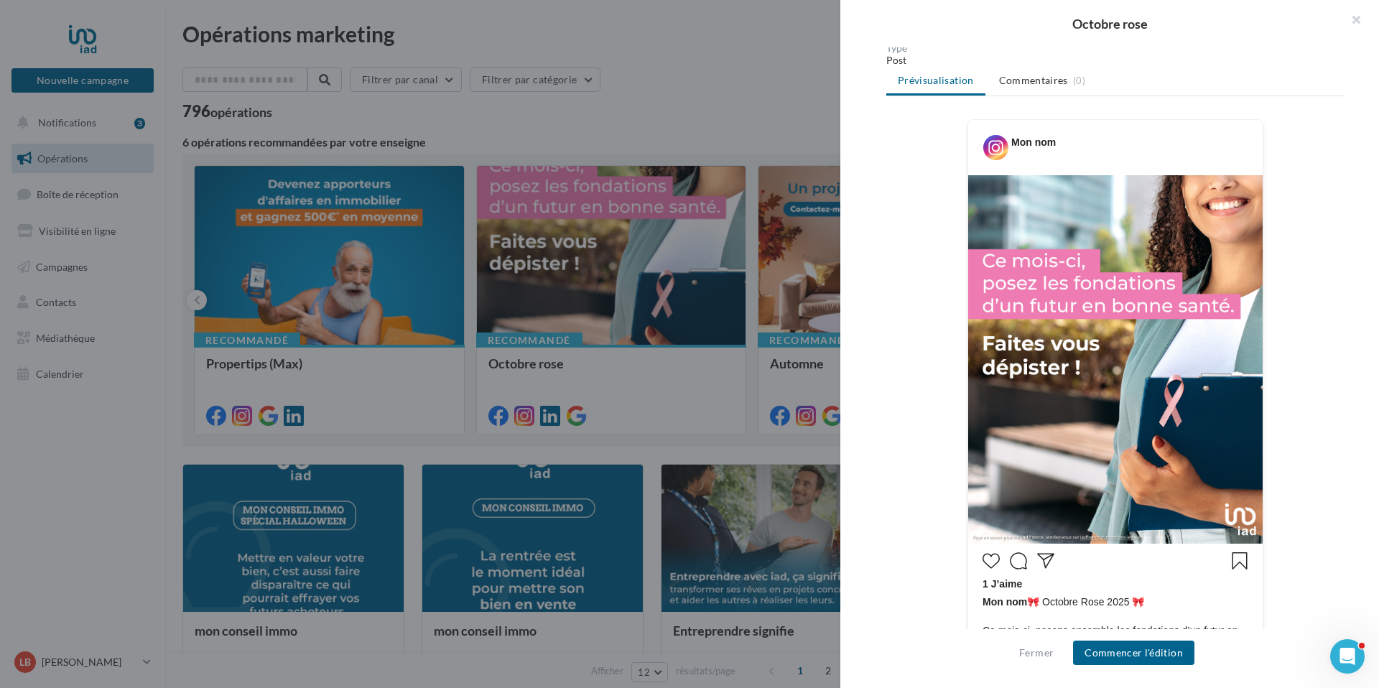
click at [969, 175] on img at bounding box center [1116, 359] width 295 height 369
click at [869, 173] on div "Description Non renseignée Instagram Nouvelle com Instagram Type Post Prévisual…" at bounding box center [1116, 344] width 550 height 595
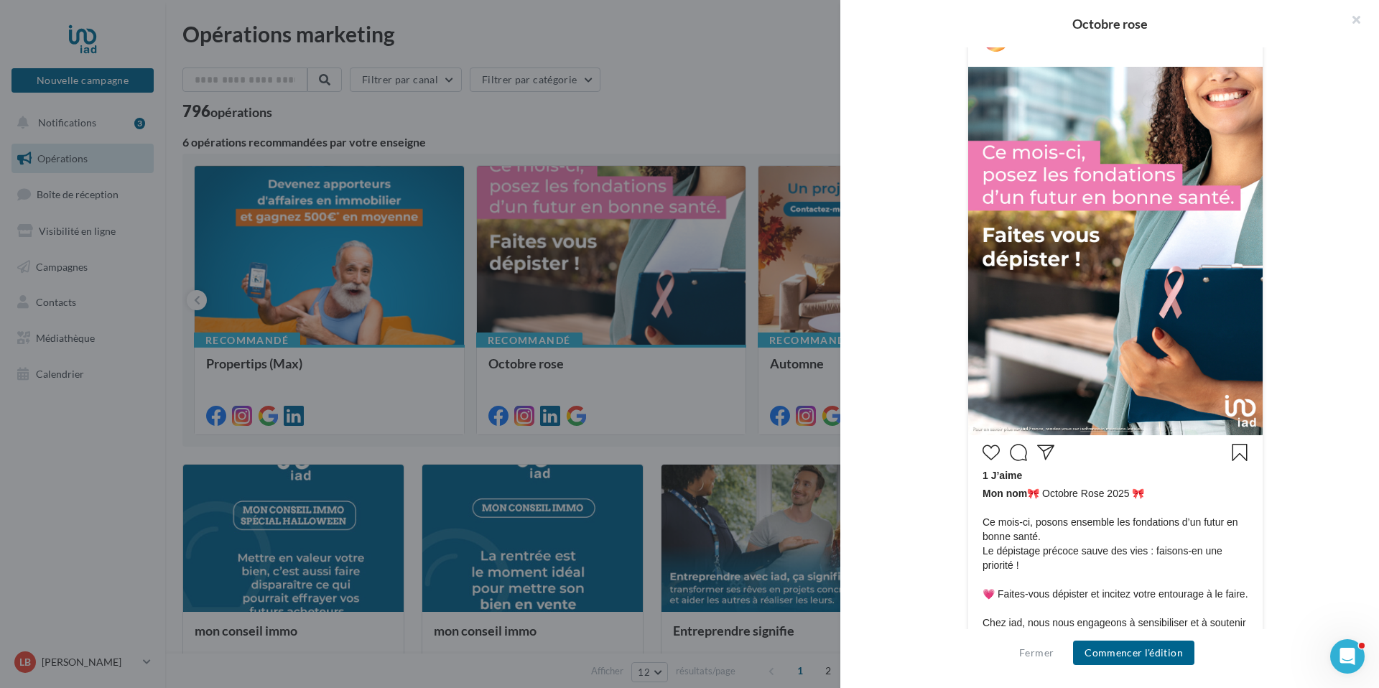
scroll to position [442, 0]
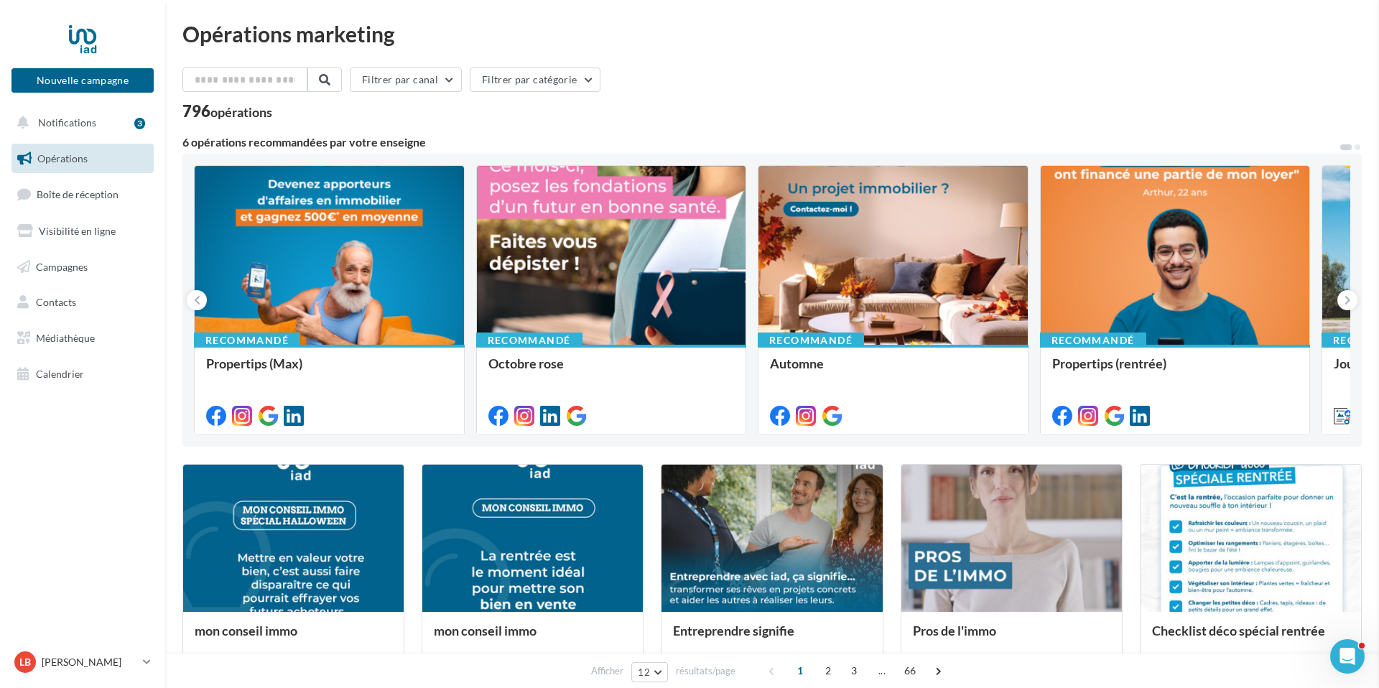
click at [194, 300] on icon at bounding box center [197, 300] width 6 height 14
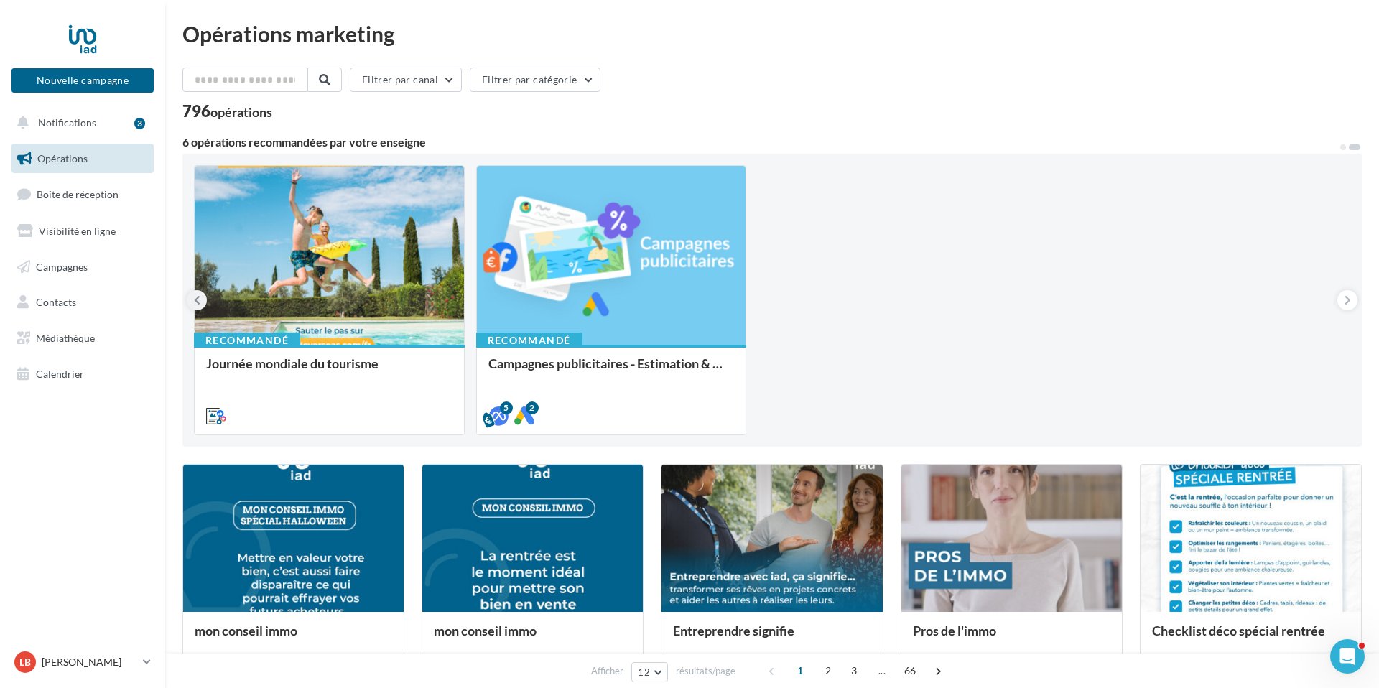
click at [200, 296] on button at bounding box center [197, 300] width 20 height 20
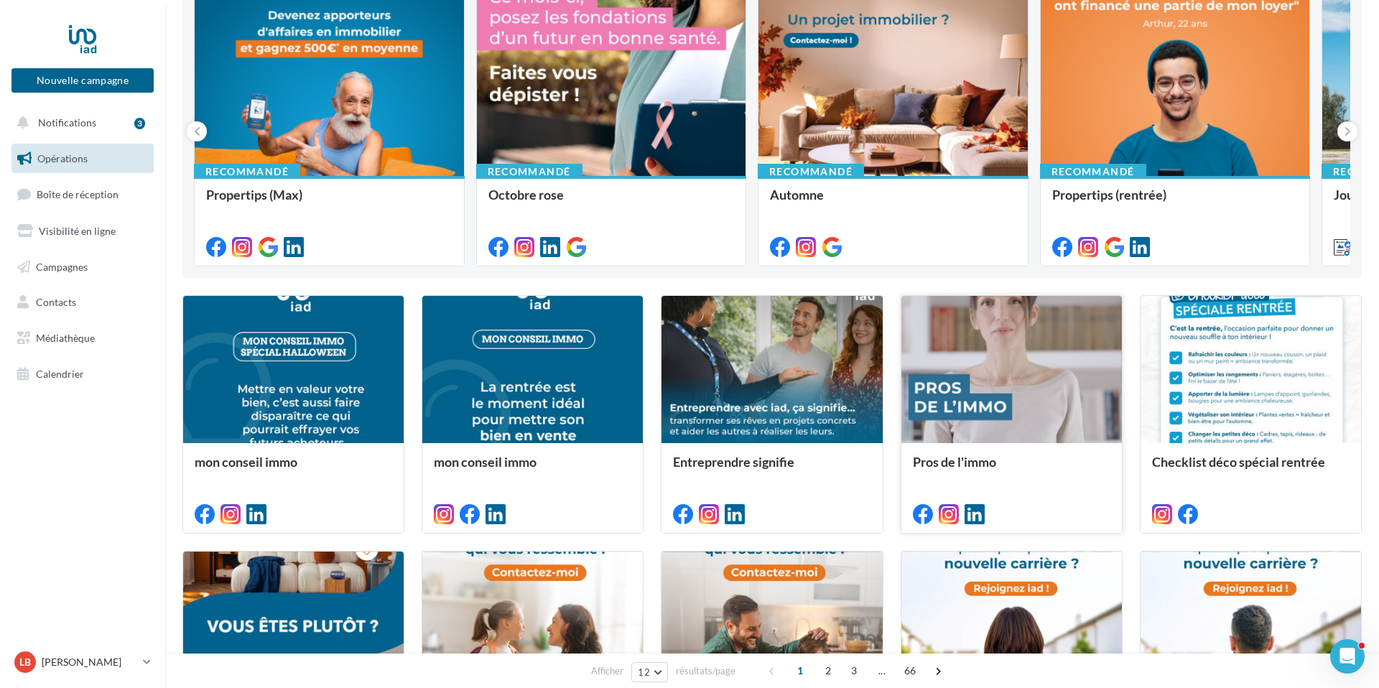
scroll to position [0, 0]
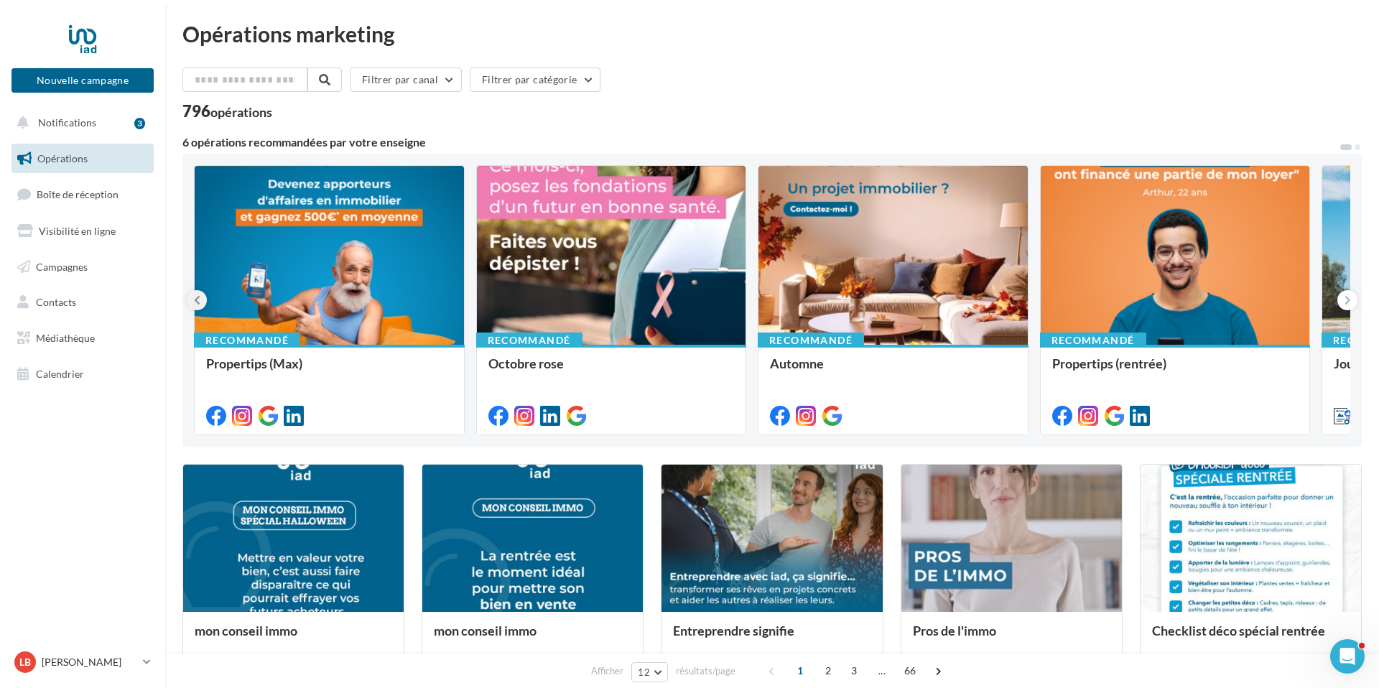
click at [193, 298] on button at bounding box center [197, 300] width 20 height 20
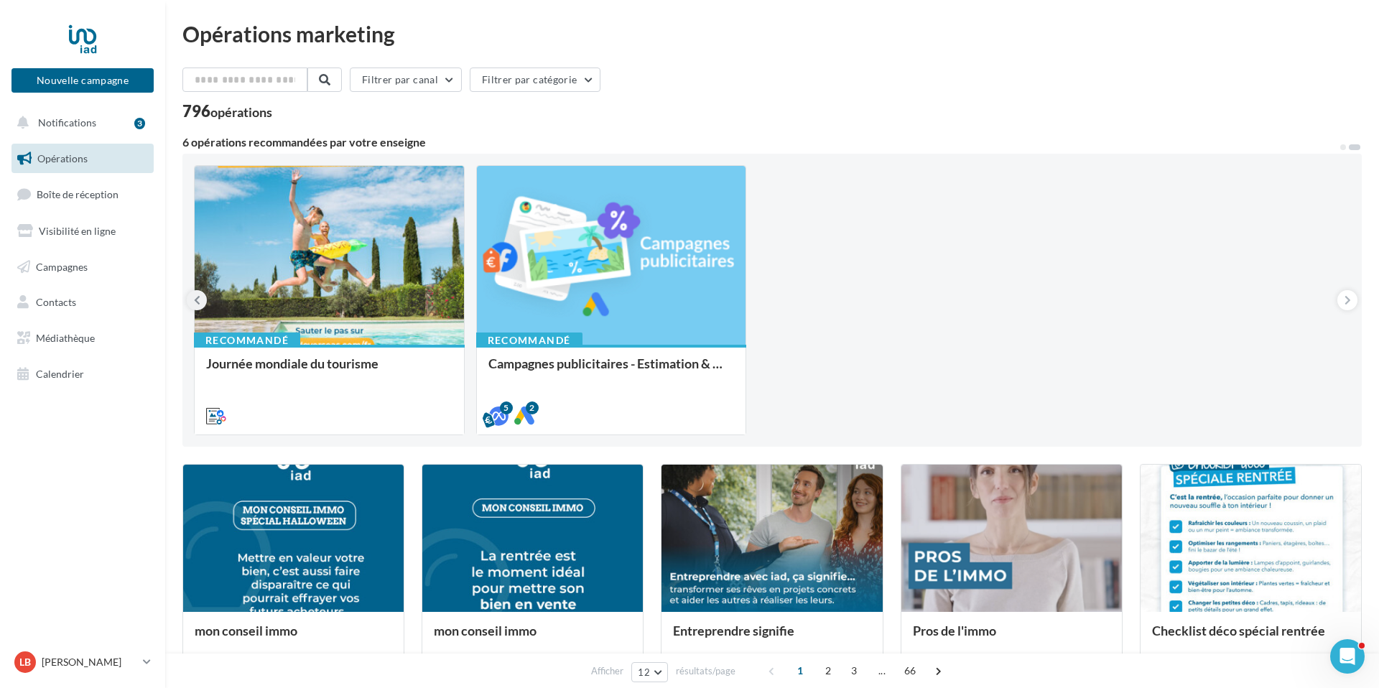
click at [198, 301] on icon at bounding box center [197, 300] width 6 height 14
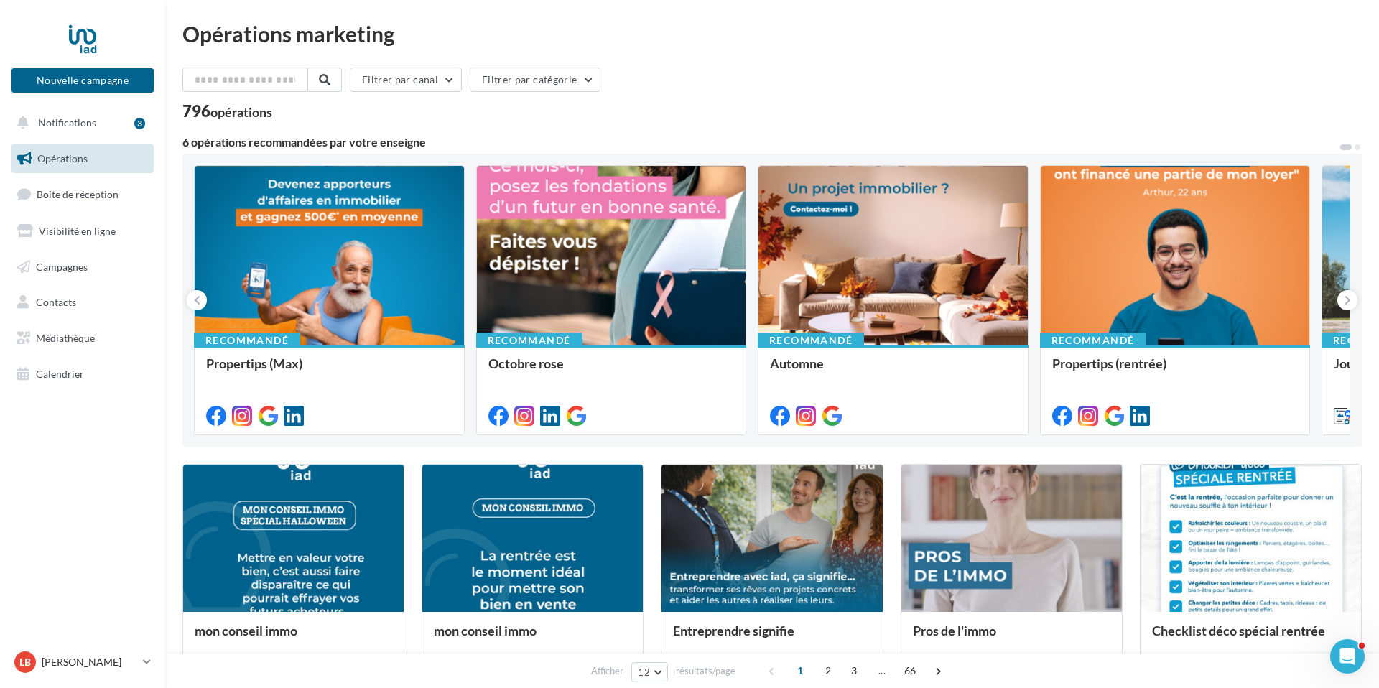
click at [989, 68] on div "Filtrer par canal Filtrer par catégorie" at bounding box center [772, 83] width 1180 height 30
click at [204, 81] on input "text" at bounding box center [245, 80] width 126 height 24
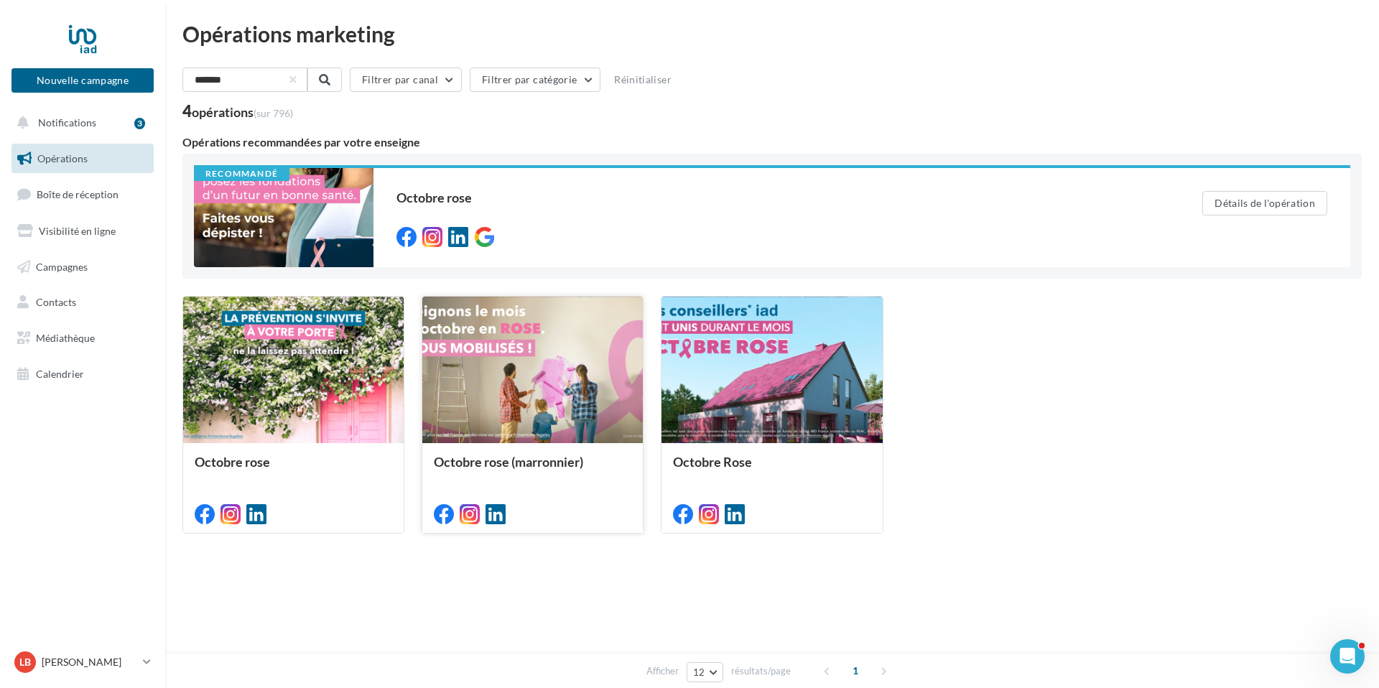
click at [491, 377] on div at bounding box center [532, 371] width 221 height 148
click at [336, 375] on div at bounding box center [293, 371] width 221 height 148
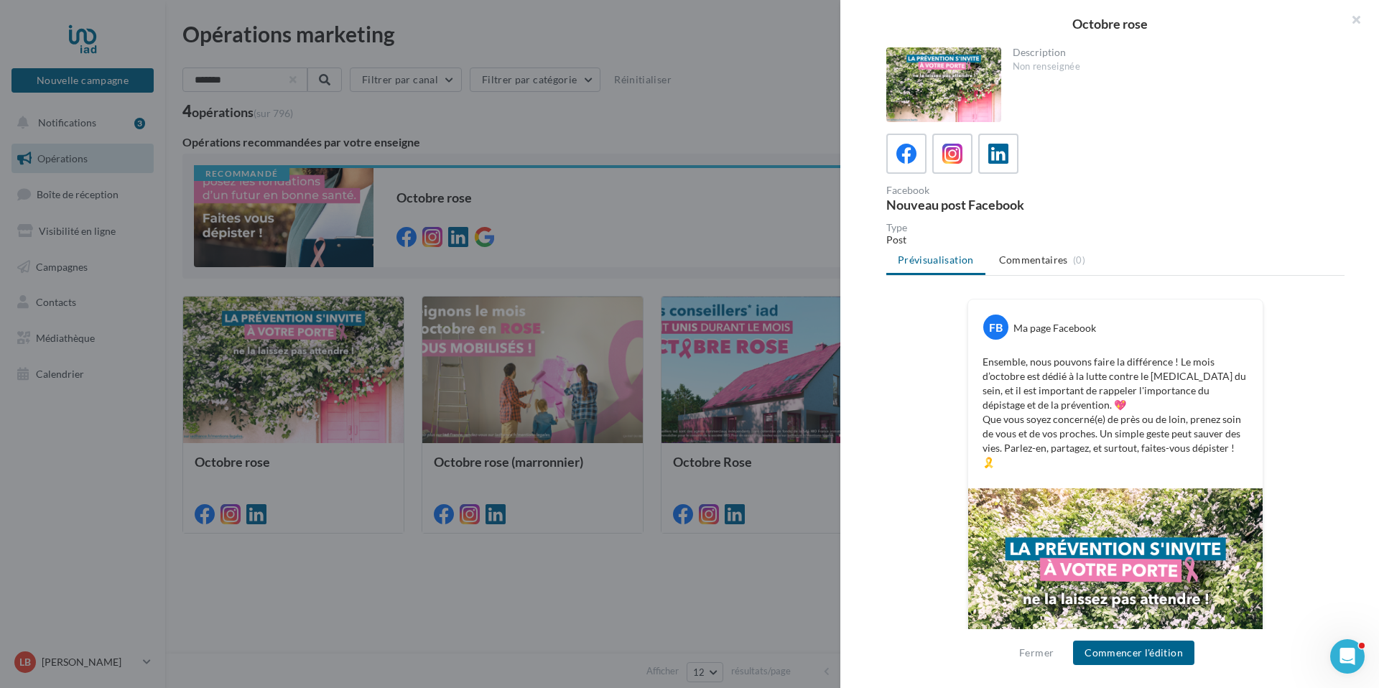
click at [317, 591] on div "Octobre rose Description Non renseignée Facebook Nouveau post Facebook Type Pos…" at bounding box center [772, 591] width 1180 height 0
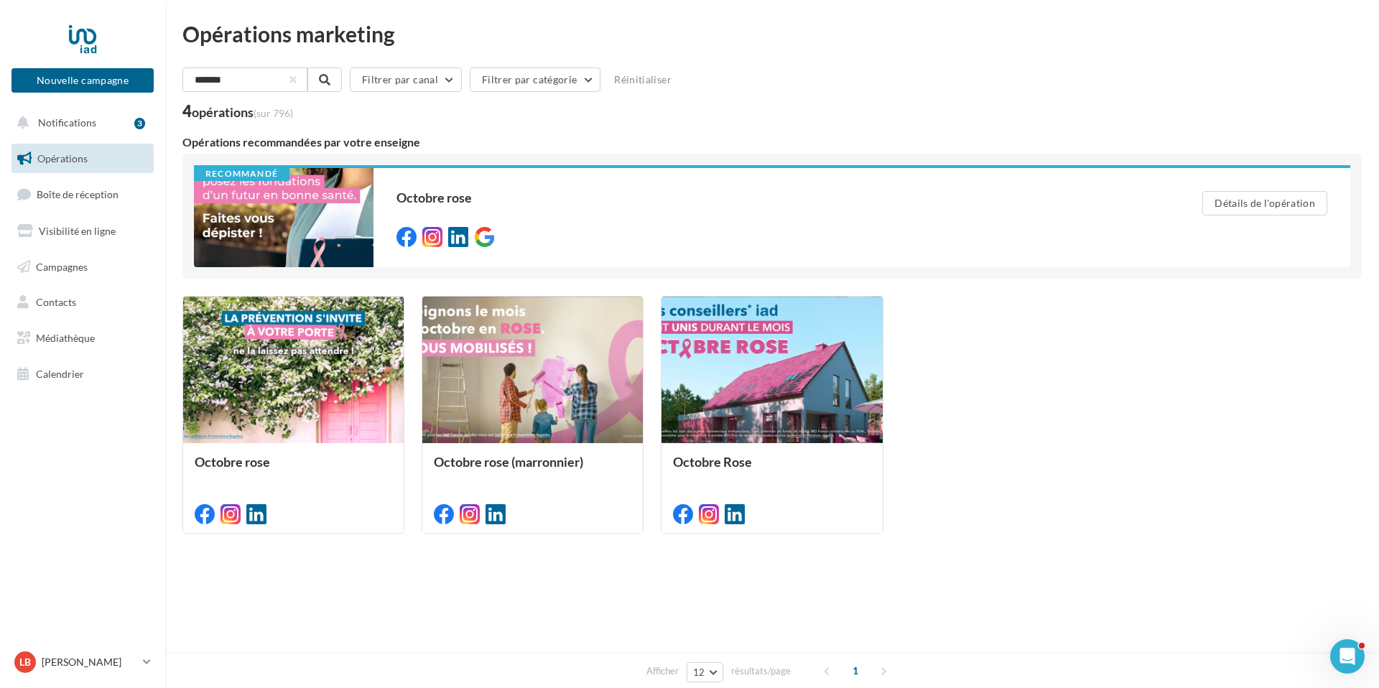
click at [317, 218] on div at bounding box center [284, 217] width 180 height 99
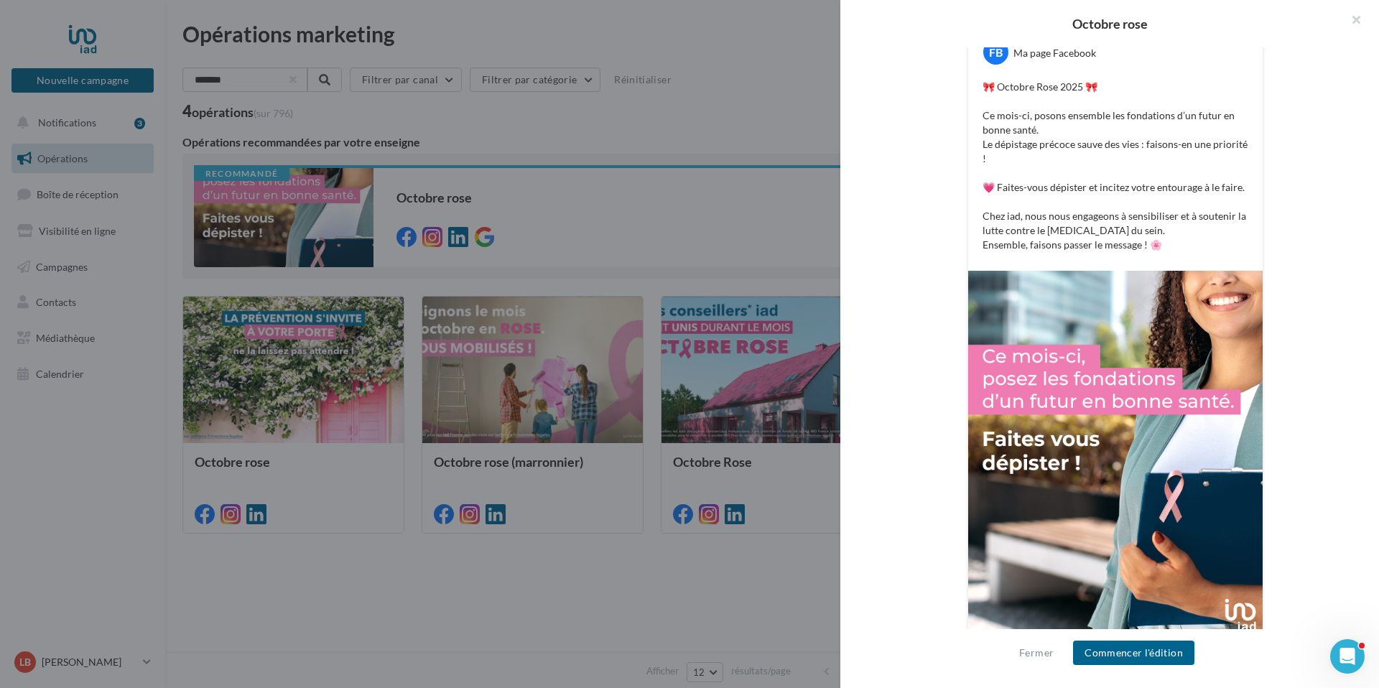
scroll to position [291, 0]
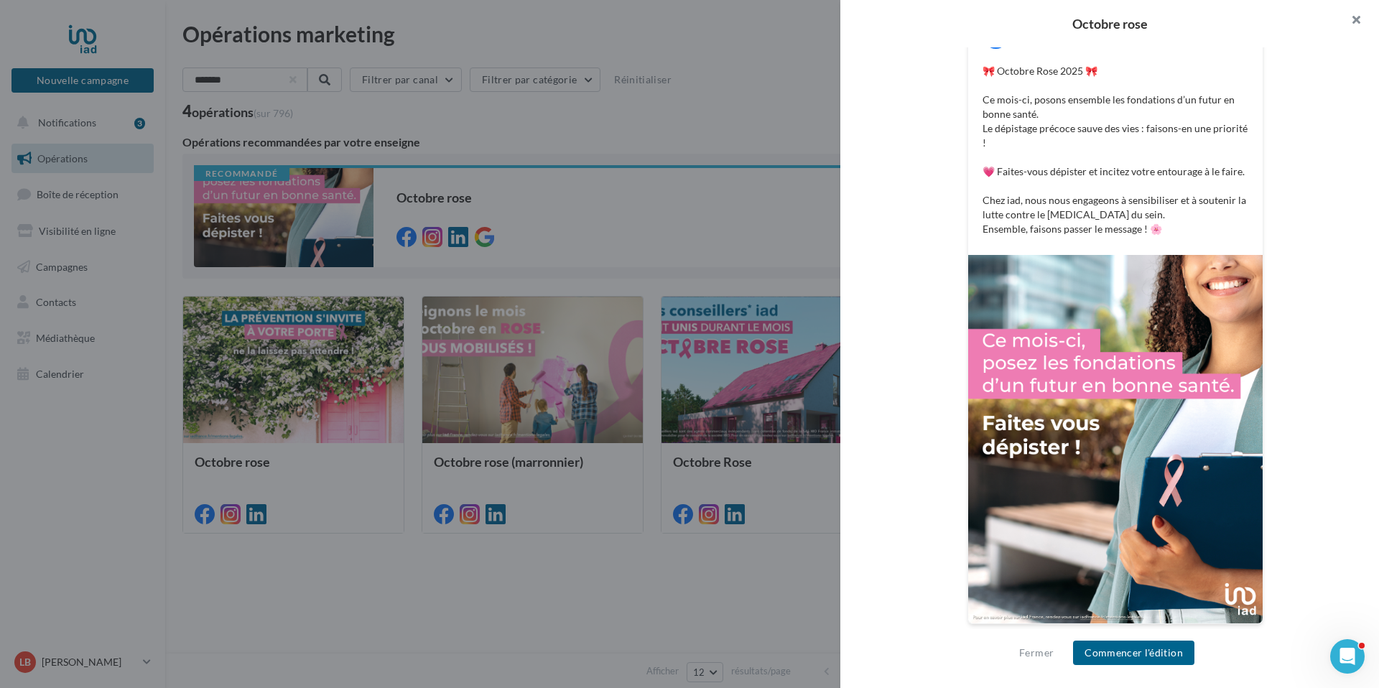
click at [1357, 19] on button "button" at bounding box center [1350, 21] width 57 height 43
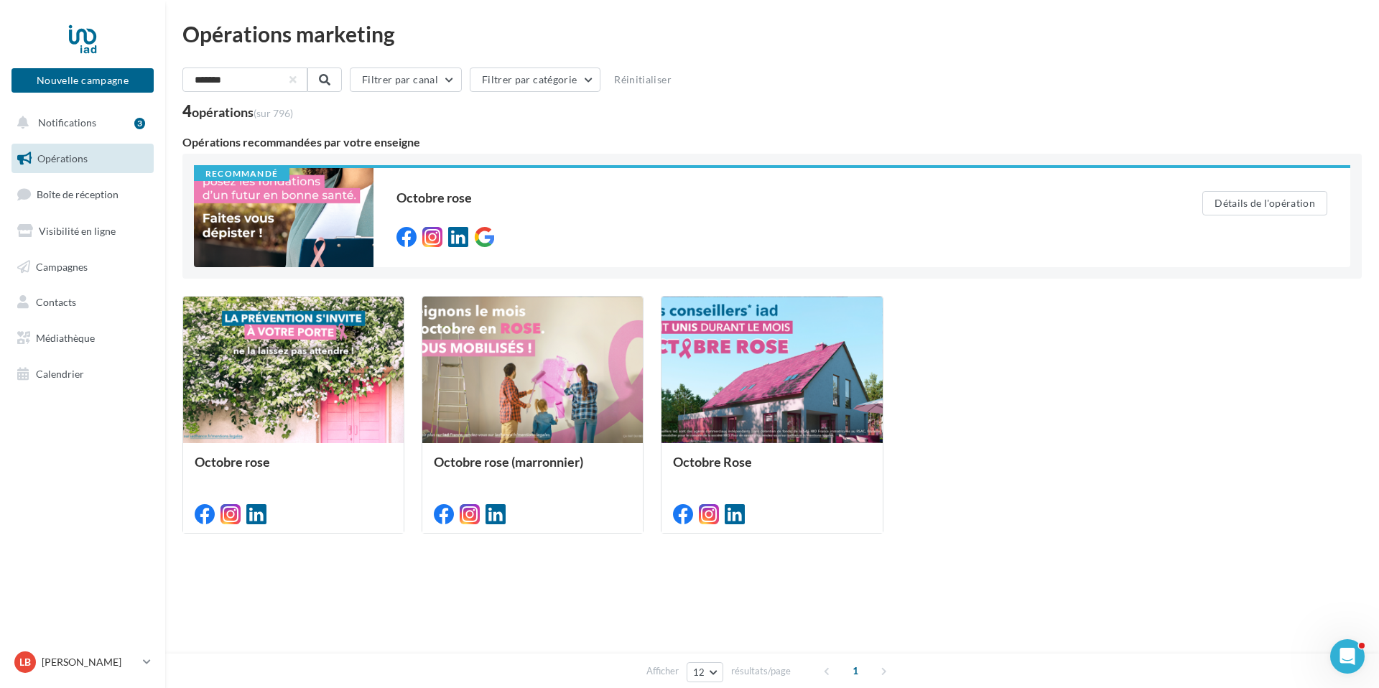
click at [1046, 450] on div "Octobre rose Octobre rose (marronnier) Octobre Rose" at bounding box center [772, 415] width 1180 height 238
drag, startPoint x: 244, startPoint y: 78, endPoint x: 160, endPoint y: 77, distance: 84.8
click at [160, 77] on div "Nouvelle campagne Nouvelle campagne Notifications 3 Opérations Boîte de récepti…" at bounding box center [689, 344] width 1379 height 688
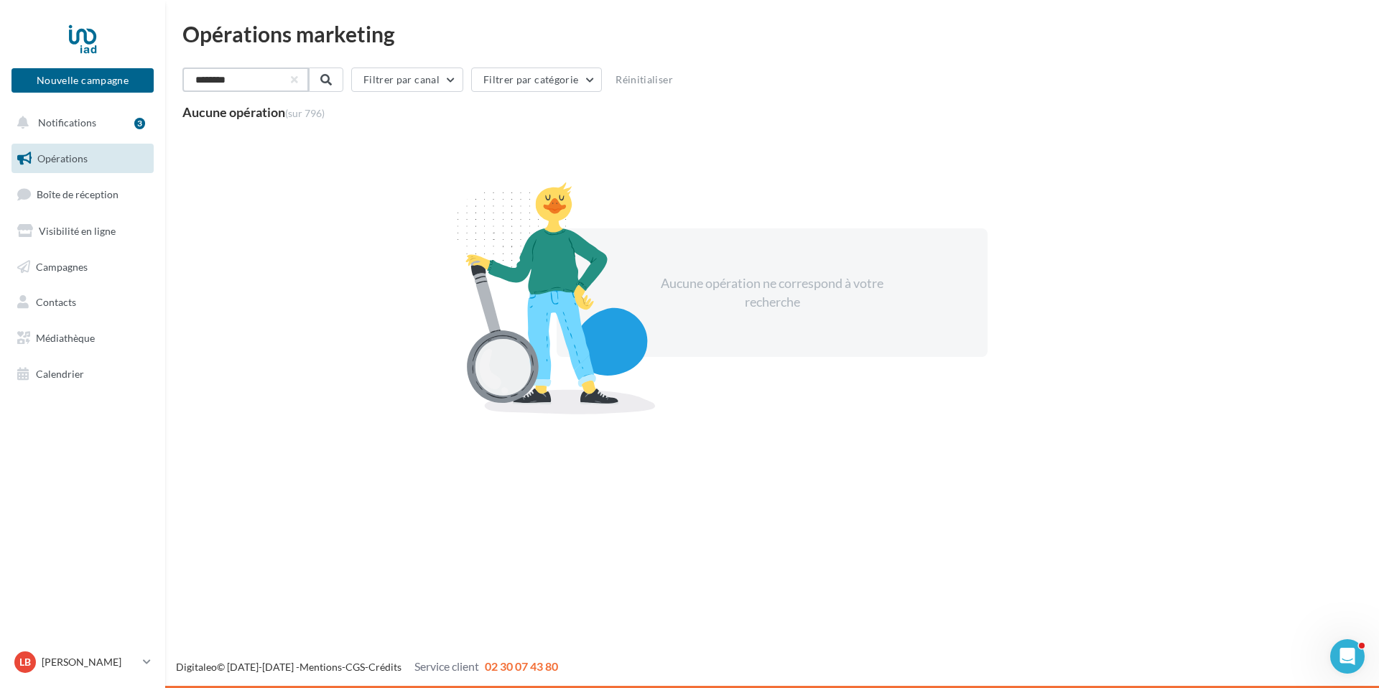
click at [205, 80] on input "********" at bounding box center [245, 80] width 126 height 24
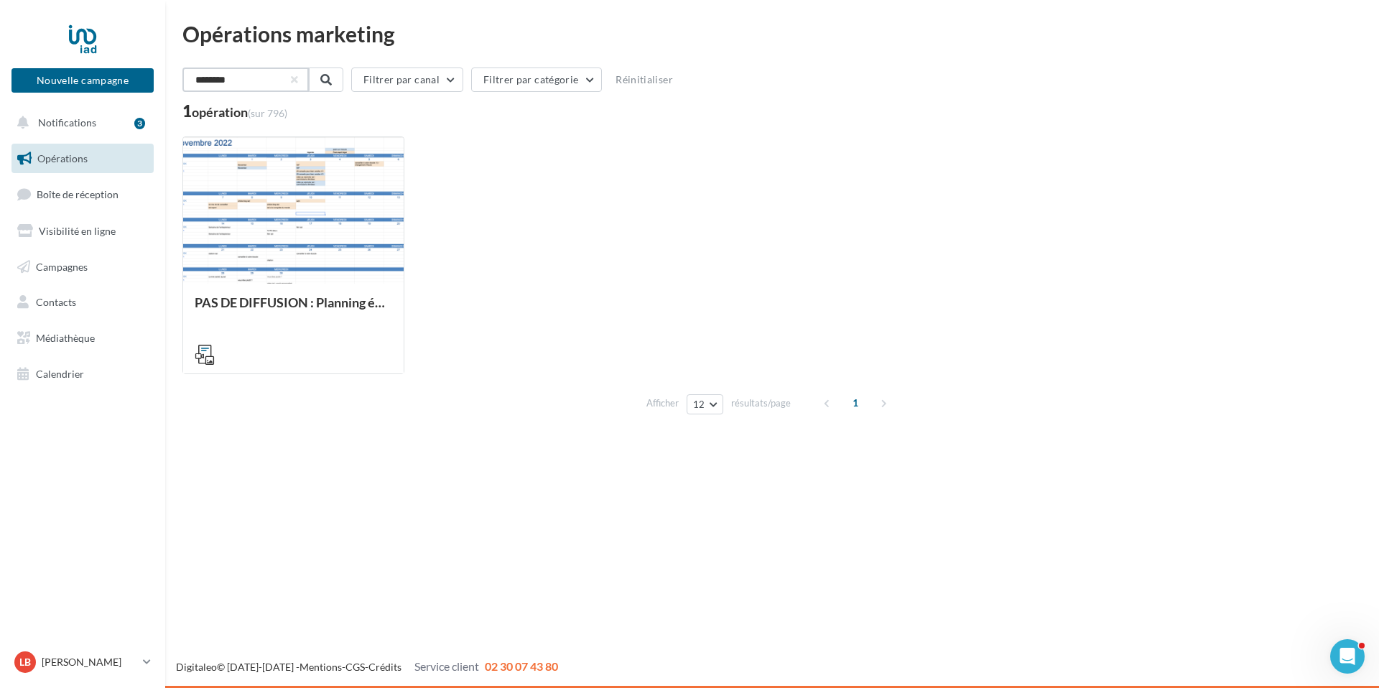
click at [265, 83] on input "********" at bounding box center [245, 80] width 126 height 24
click at [200, 80] on input "********" at bounding box center [245, 80] width 126 height 24
type input "********"
click at [296, 80] on button "button" at bounding box center [293, 80] width 6 height 6
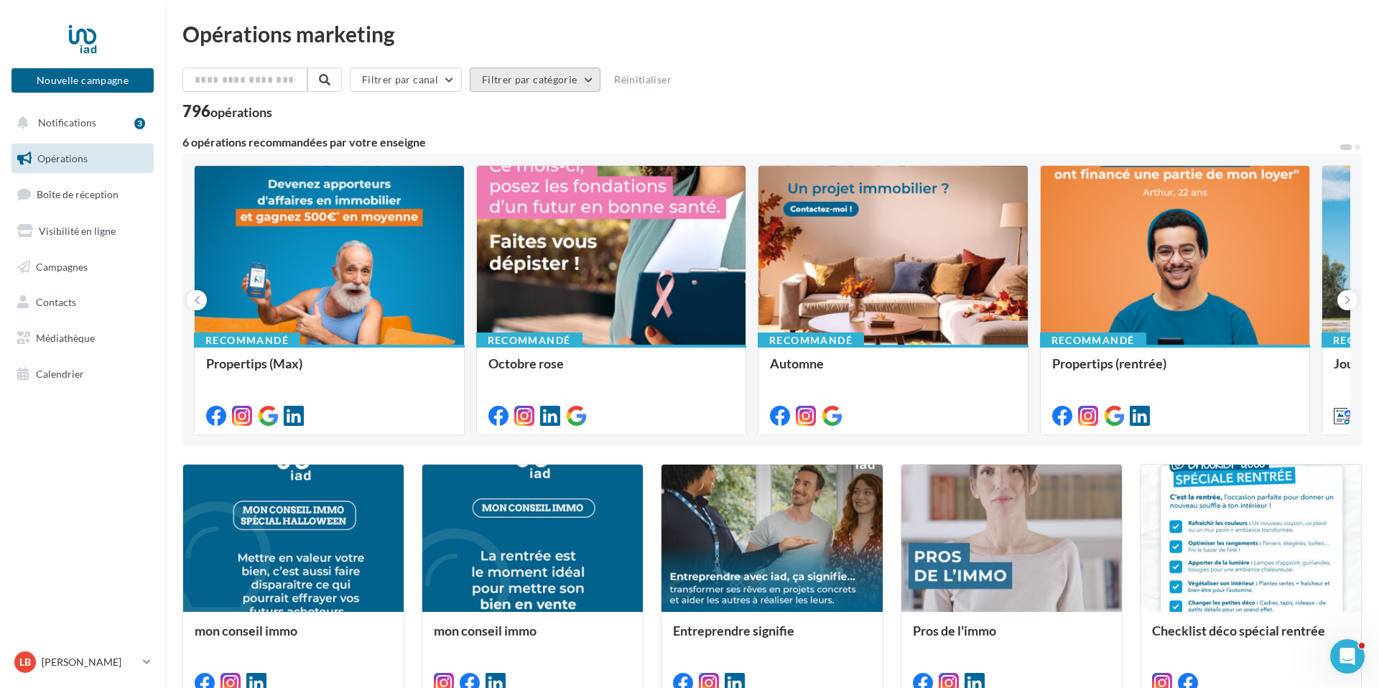
click at [585, 81] on button "Filtrer par catégorie" at bounding box center [535, 80] width 131 height 24
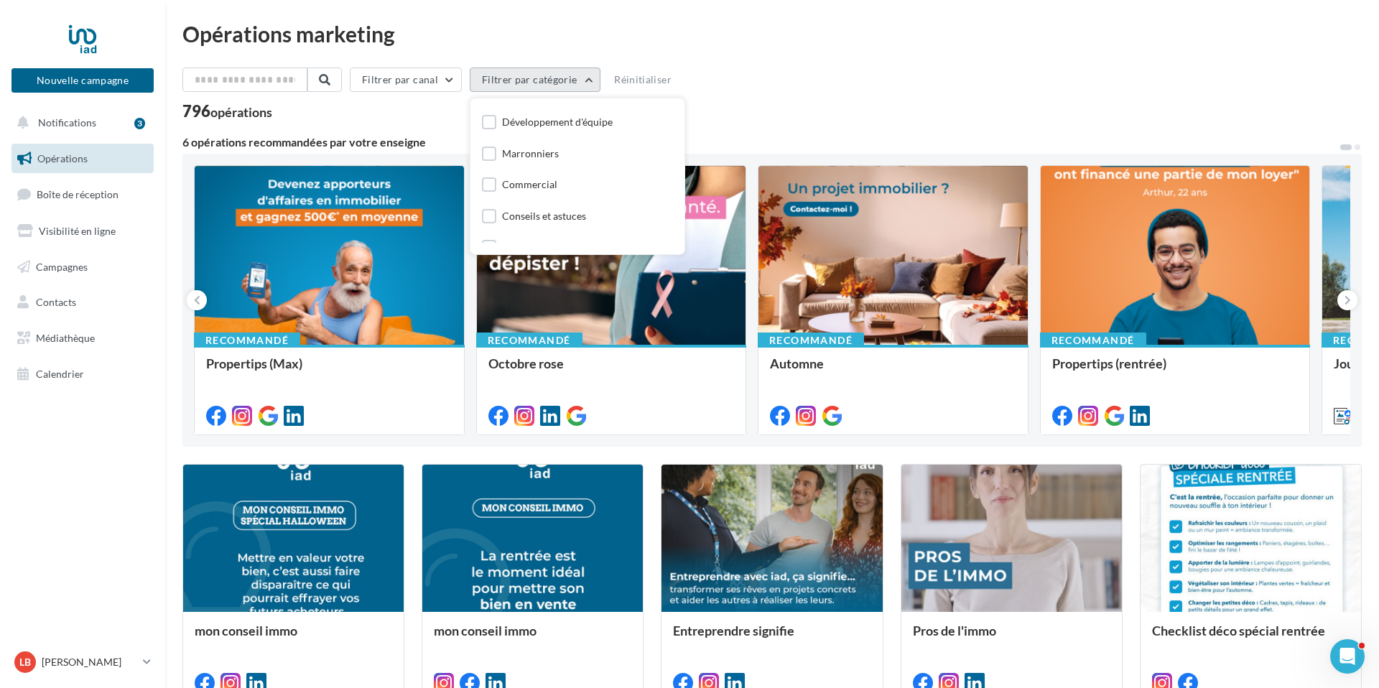
scroll to position [89, 0]
click at [543, 156] on div "Marronniers" at bounding box center [530, 155] width 57 height 14
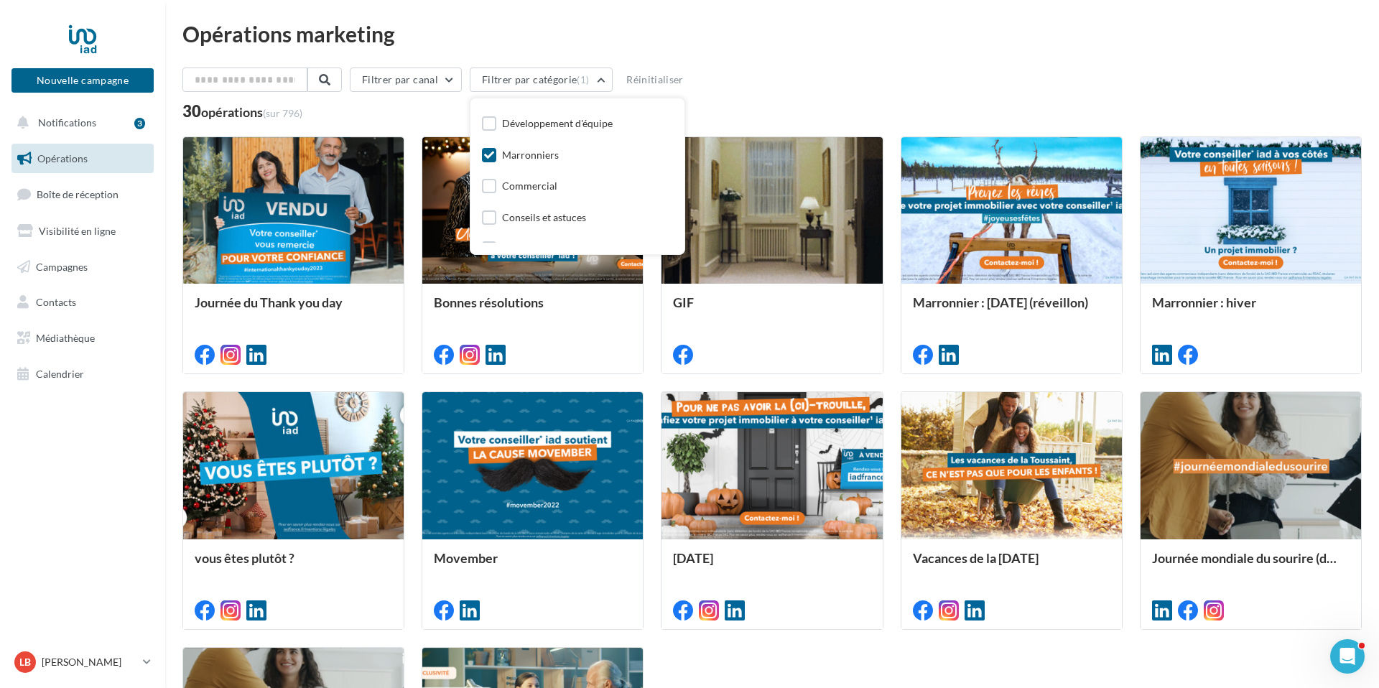
click at [927, 72] on div "Filtrer par canal Filtrer par catégorie (1) Toutes les catégories Développer ma…" at bounding box center [772, 83] width 1180 height 30
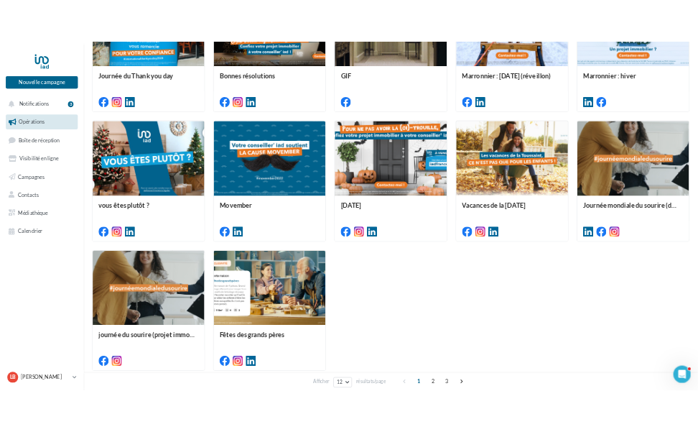
scroll to position [0, 0]
